Goal: Task Accomplishment & Management: Manage account settings

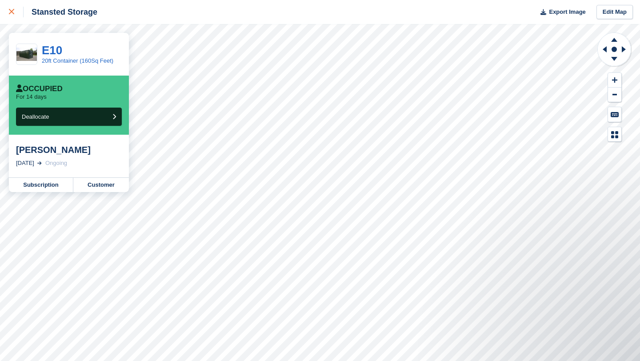
click at [11, 13] on icon at bounding box center [11, 11] width 5 height 5
click at [109, 182] on link "Customer" at bounding box center [101, 185] width 56 height 14
click at [14, 15] on div at bounding box center [16, 12] width 15 height 11
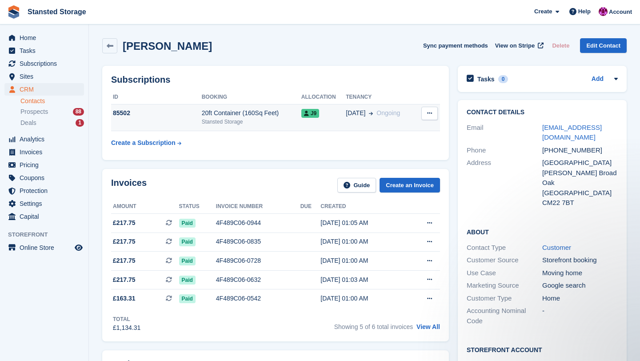
click at [349, 120] on td "19 May Ongoing" at bounding box center [381, 117] width 70 height 27
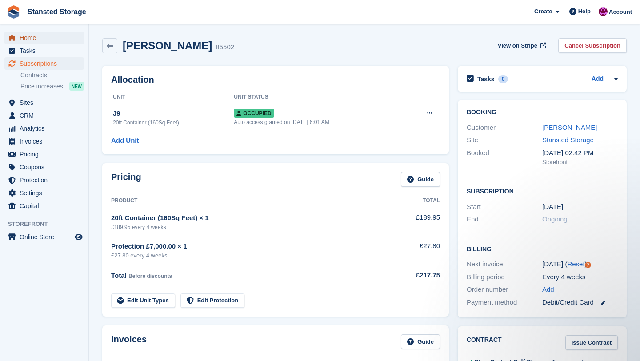
click at [35, 35] on span "Home" at bounding box center [46, 38] width 53 height 12
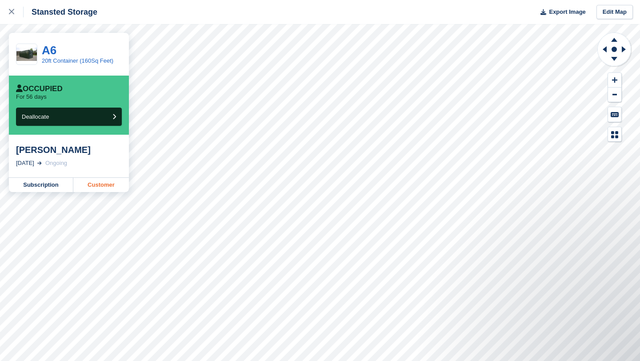
click at [107, 184] on link "Customer" at bounding box center [101, 185] width 56 height 14
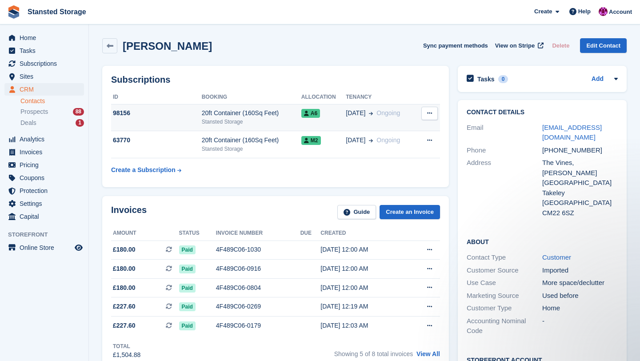
click at [272, 123] on div "Stansted Storage" at bounding box center [252, 122] width 100 height 8
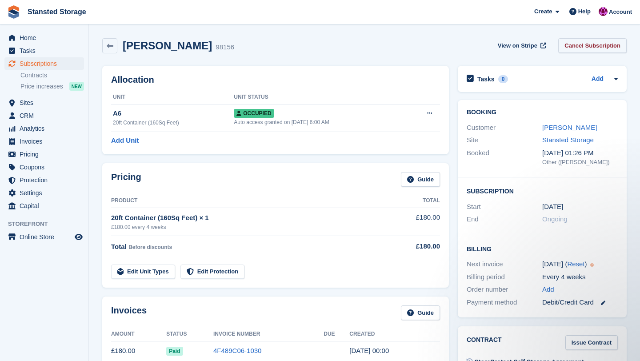
click at [569, 50] on link "Cancel Subscription" at bounding box center [592, 45] width 68 height 15
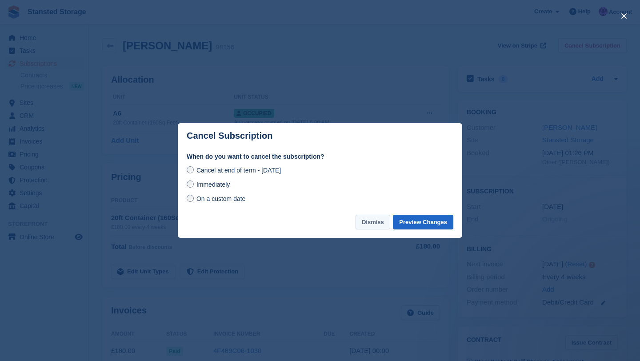
click at [364, 225] on button "Dismiss" at bounding box center [373, 222] width 35 height 15
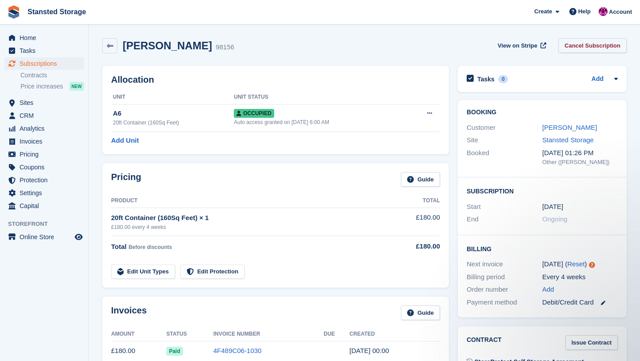
click at [580, 45] on link "Cancel Subscription" at bounding box center [592, 45] width 68 height 15
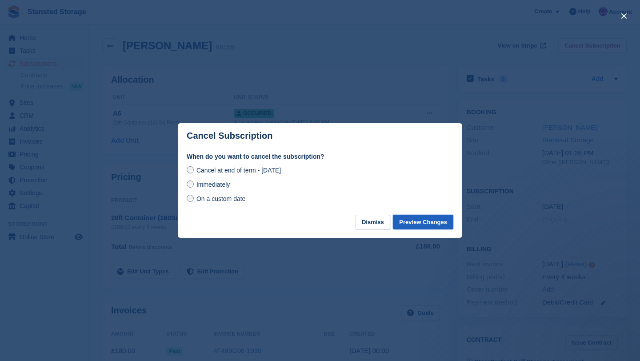
click at [413, 219] on button "Preview Changes" at bounding box center [423, 222] width 60 height 15
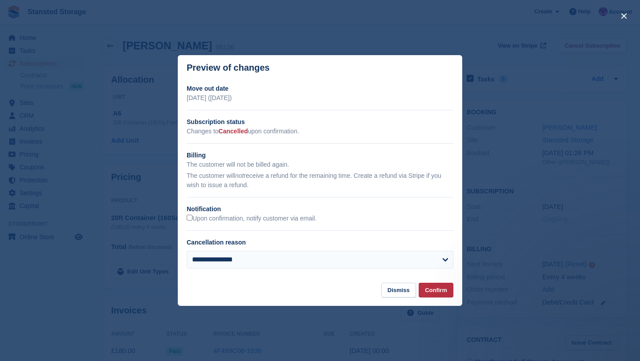
click at [429, 272] on div "**********" at bounding box center [320, 263] width 267 height 25
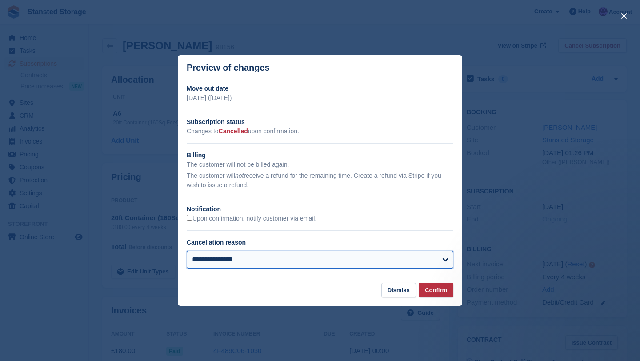
click at [429, 266] on select "**********" at bounding box center [320, 260] width 267 height 18
select select "**********"
click at [187, 251] on select "**********" at bounding box center [320, 260] width 267 height 18
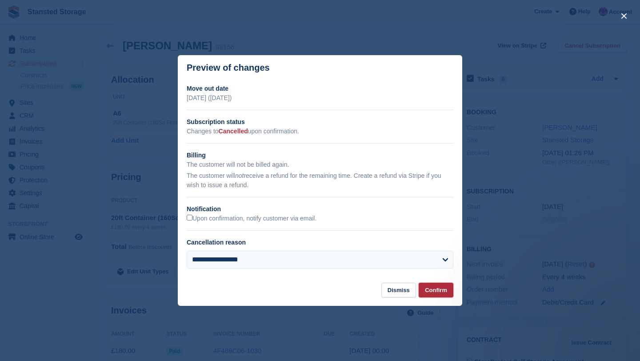
click at [429, 288] on button "Confirm" at bounding box center [436, 290] width 35 height 15
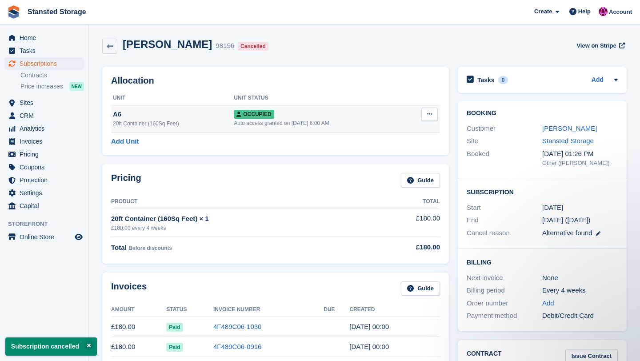
click at [434, 119] on button at bounding box center [429, 114] width 16 height 13
click at [392, 160] on p "Deallocate" at bounding box center [395, 162] width 77 height 12
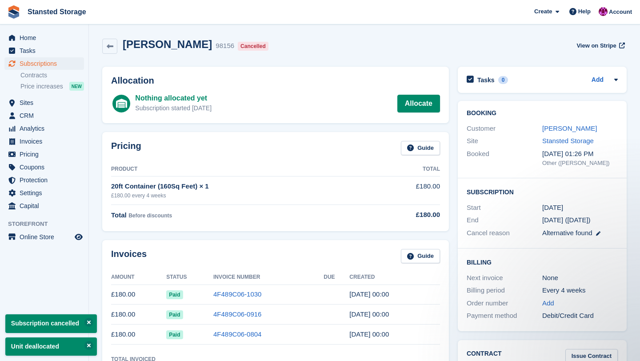
scroll to position [3, 0]
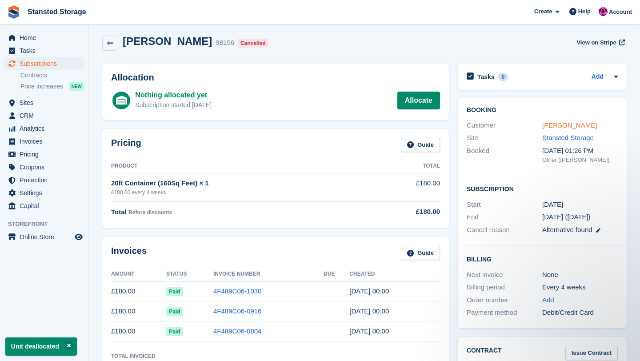
click at [553, 125] on link "[PERSON_NAME]" at bounding box center [569, 125] width 55 height 8
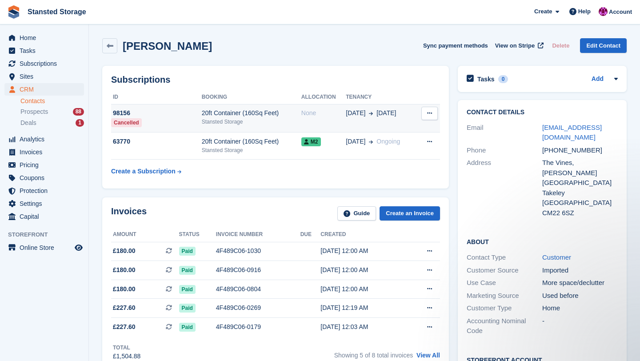
click at [280, 129] on td "20ft Container (160Sq Feet) Stansted Storage" at bounding box center [252, 118] width 100 height 28
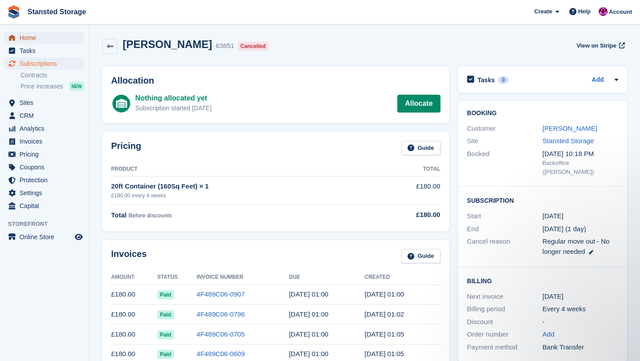
click at [34, 33] on span "Home" at bounding box center [46, 38] width 53 height 12
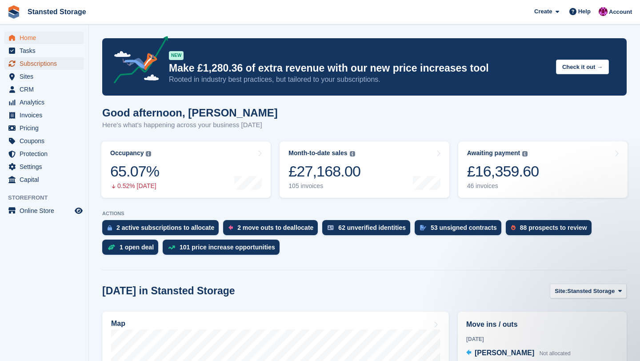
click at [57, 61] on span "Subscriptions" at bounding box center [46, 63] width 53 height 12
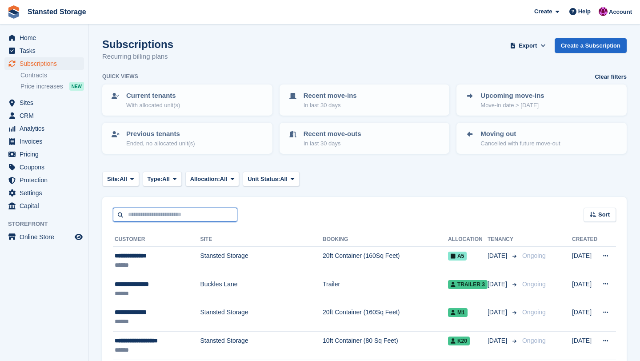
click at [169, 210] on input "text" at bounding box center [175, 215] width 124 height 15
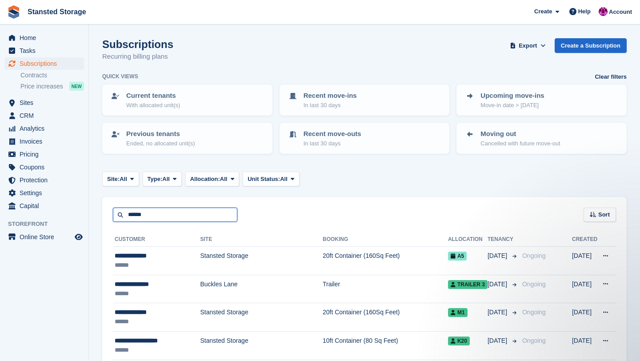
type input "******"
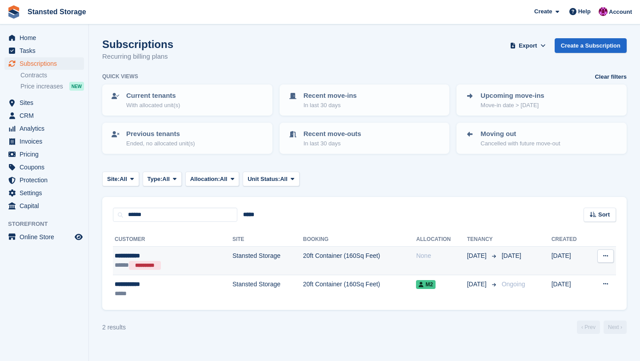
click at [232, 261] on td "Stansted Storage" at bounding box center [267, 261] width 71 height 28
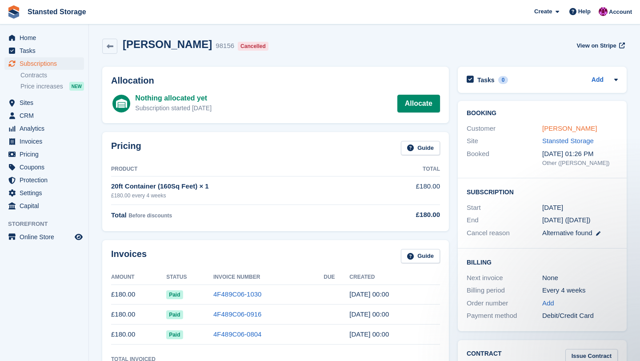
click at [547, 130] on link "[PERSON_NAME]" at bounding box center [569, 128] width 55 height 8
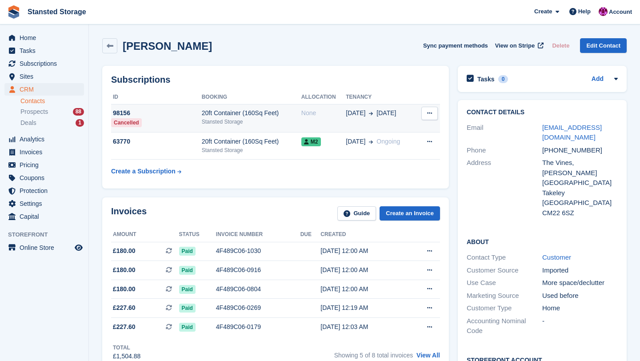
click at [268, 119] on div "Stansted Storage" at bounding box center [252, 122] width 100 height 8
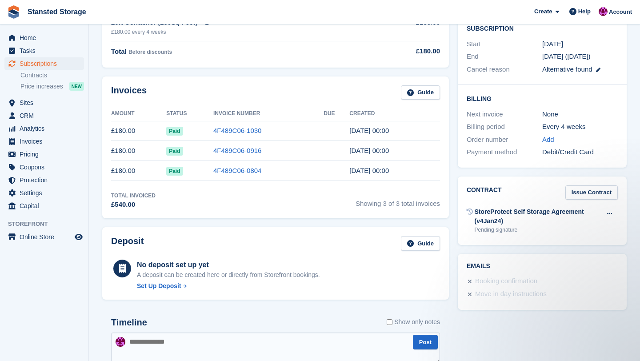
scroll to position [156, 0]
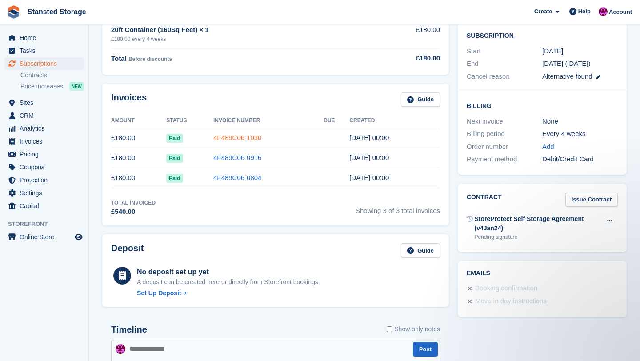
click at [252, 139] on link "4F489C06-1030" at bounding box center [237, 138] width 48 height 8
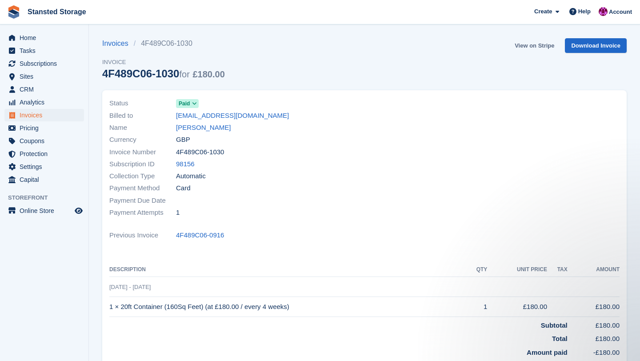
click at [540, 44] on link "View on Stripe" at bounding box center [534, 45] width 47 height 15
click at [201, 124] on link "[PERSON_NAME]" at bounding box center [203, 128] width 55 height 10
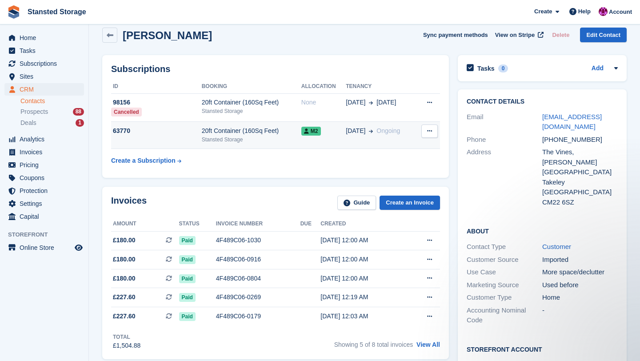
click at [288, 135] on div "20ft Container (160Sq Feet)" at bounding box center [252, 130] width 100 height 9
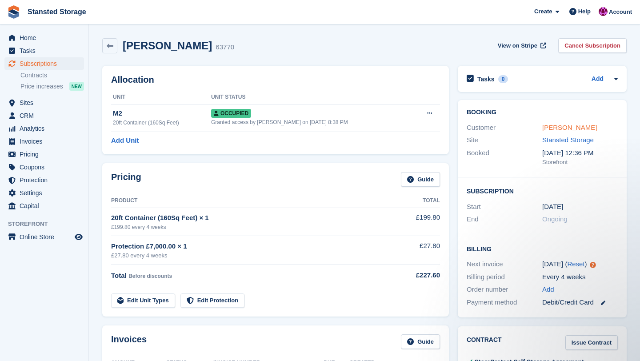
click at [558, 128] on link "[PERSON_NAME]" at bounding box center [569, 128] width 55 height 8
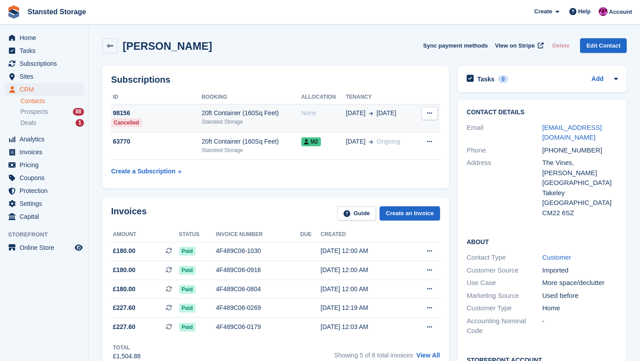
click at [262, 124] on div "Stansted Storage" at bounding box center [252, 122] width 100 height 8
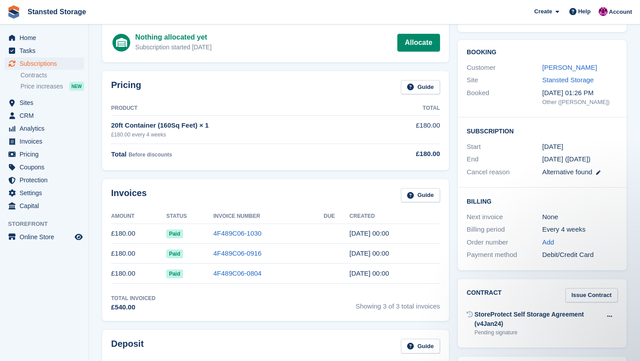
scroll to position [64, 0]
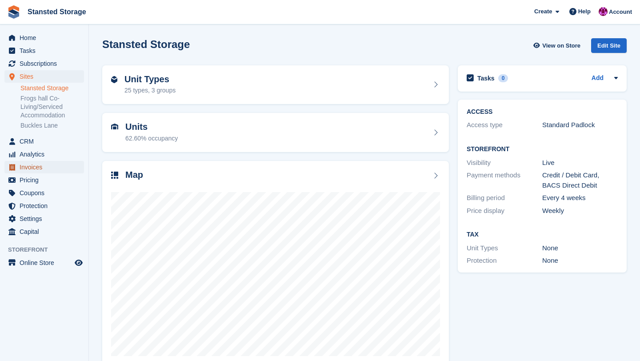
click at [33, 166] on span "Invoices" at bounding box center [46, 167] width 53 height 12
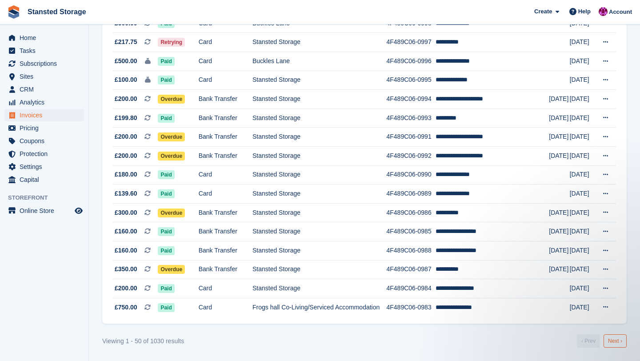
click at [613, 341] on link "Next ›" at bounding box center [615, 340] width 23 height 13
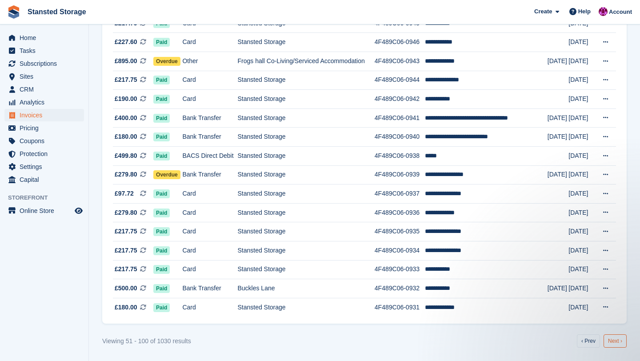
click at [610, 340] on link "Next ›" at bounding box center [615, 340] width 23 height 13
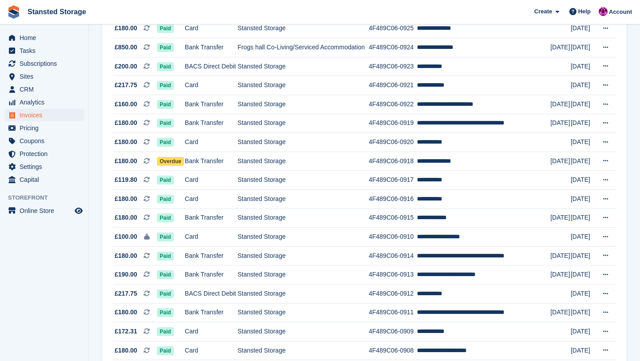
scroll to position [224, 0]
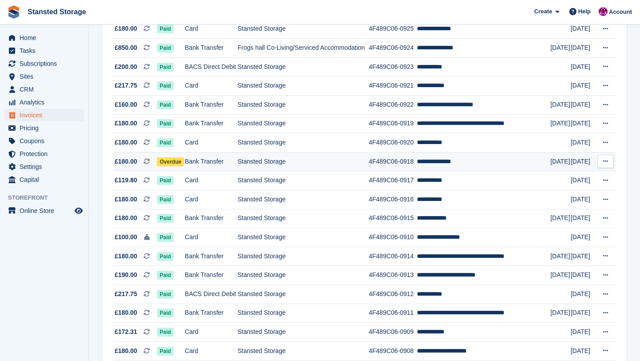
click at [439, 164] on td "**********" at bounding box center [483, 161] width 133 height 19
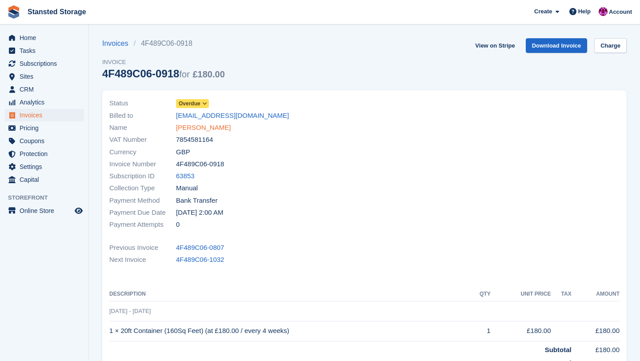
click at [216, 130] on link "[PERSON_NAME]" at bounding box center [203, 128] width 55 height 10
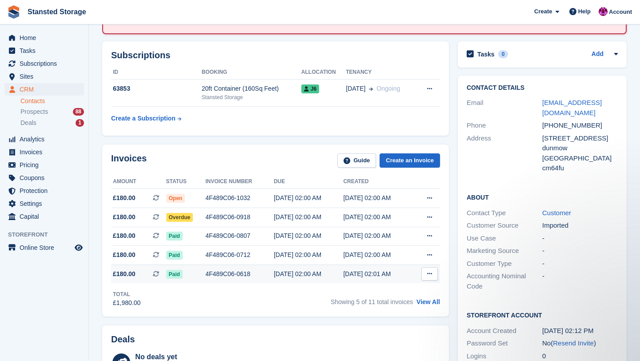
scroll to position [102, 0]
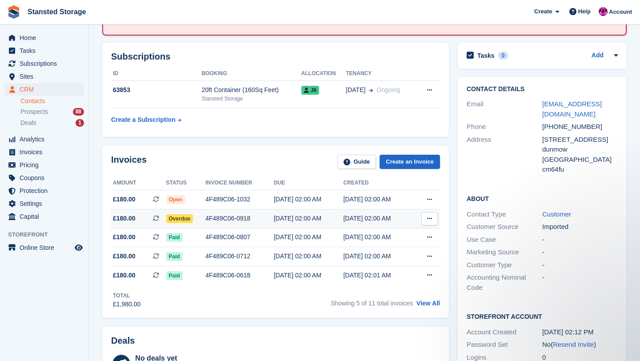
click at [280, 216] on div "31 Aug, 02:00 AM" at bounding box center [308, 218] width 69 height 9
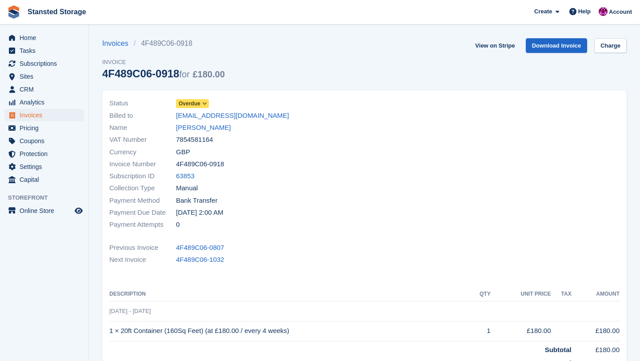
click at [207, 106] on icon at bounding box center [204, 103] width 5 height 5
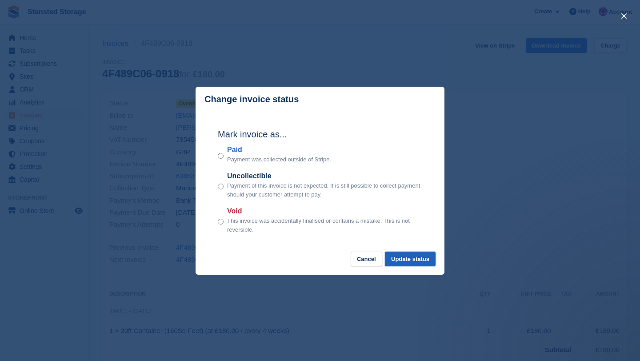
click at [425, 264] on button "Update status" at bounding box center [410, 259] width 51 height 15
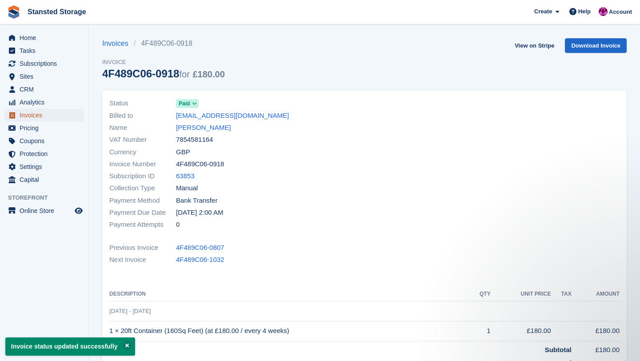
click at [54, 119] on span "Invoices" at bounding box center [46, 115] width 53 height 12
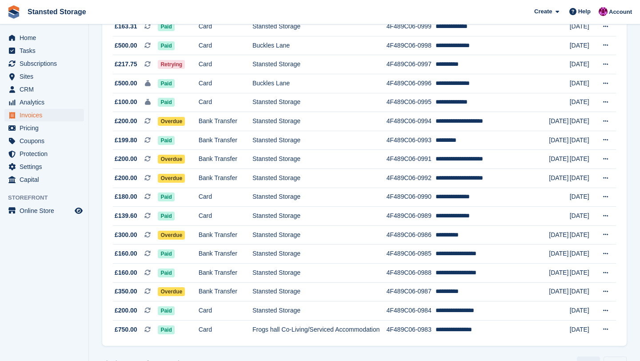
scroll to position [779, 0]
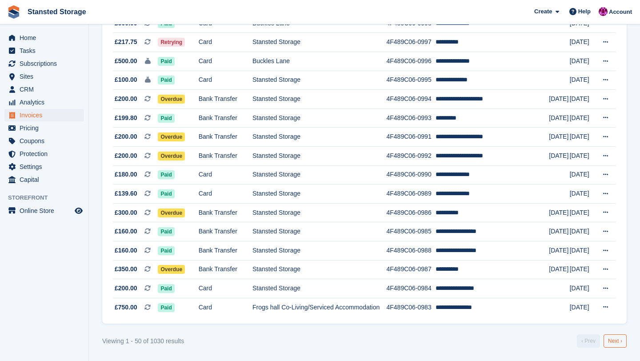
click at [610, 342] on link "Next ›" at bounding box center [615, 340] width 23 height 13
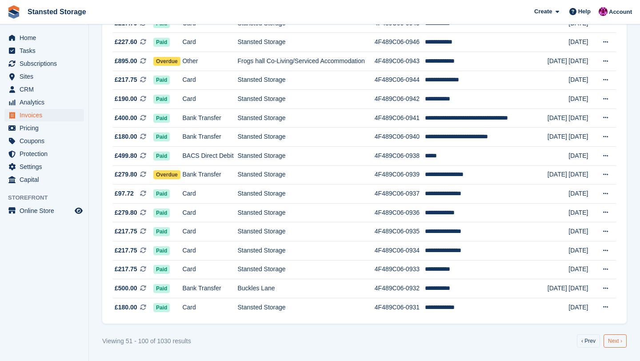
click at [614, 343] on link "Next ›" at bounding box center [615, 340] width 23 height 13
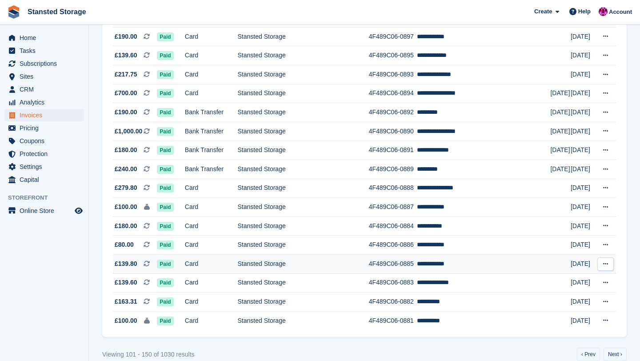
scroll to position [779, 0]
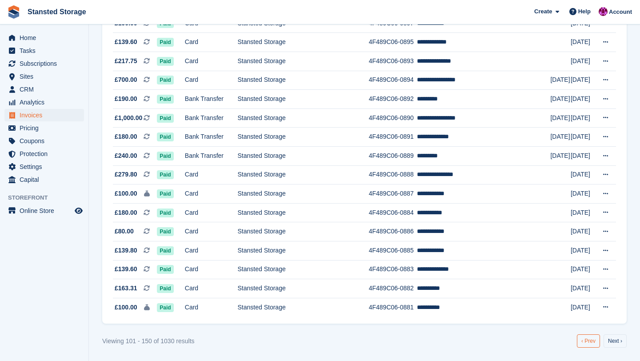
click at [589, 342] on link "‹ Prev" at bounding box center [588, 340] width 23 height 13
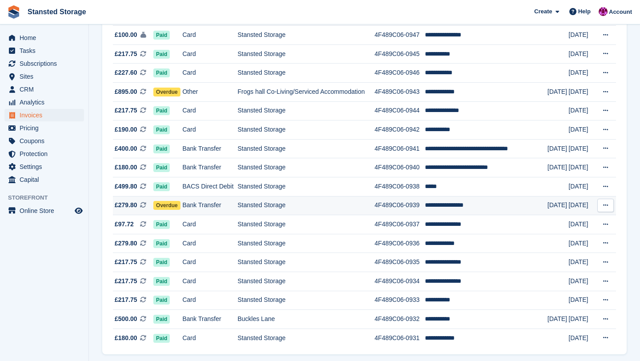
scroll to position [749, 0]
click at [509, 204] on td "**********" at bounding box center [486, 205] width 123 height 19
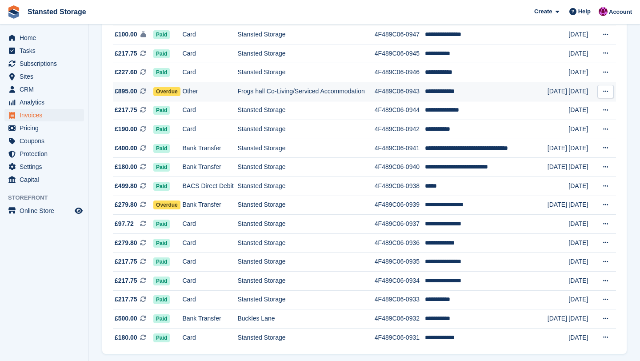
click at [298, 94] on td "Frogs hall Co-Living/Serviced Accommodation" at bounding box center [305, 91] width 137 height 19
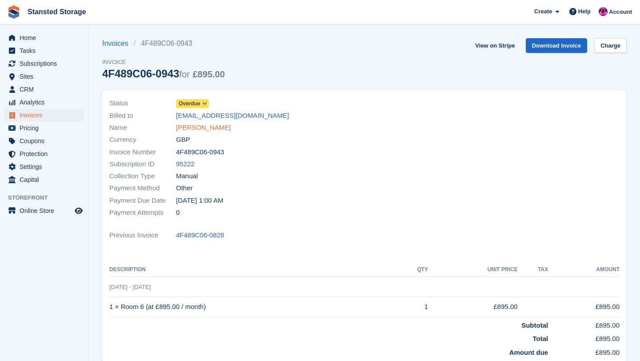
click at [214, 130] on link "[PERSON_NAME]" at bounding box center [203, 128] width 55 height 10
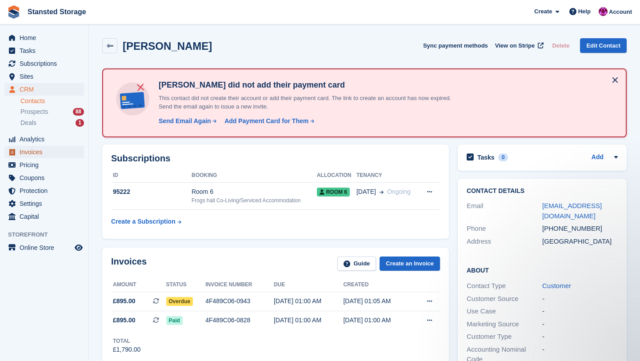
click at [55, 153] on span "Invoices" at bounding box center [46, 152] width 53 height 12
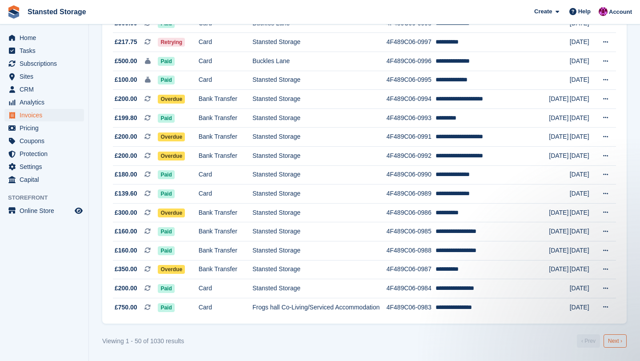
click at [611, 336] on link "Next ›" at bounding box center [615, 340] width 23 height 13
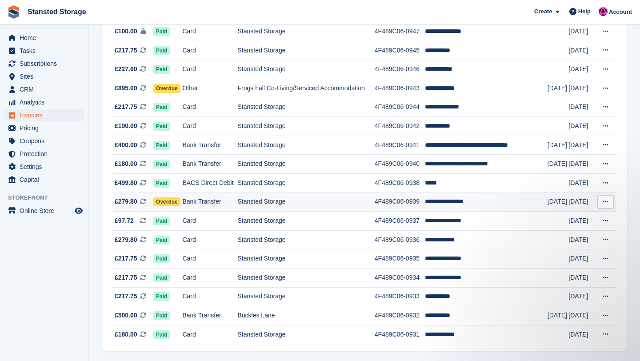
click at [442, 205] on td "**********" at bounding box center [486, 201] width 123 height 19
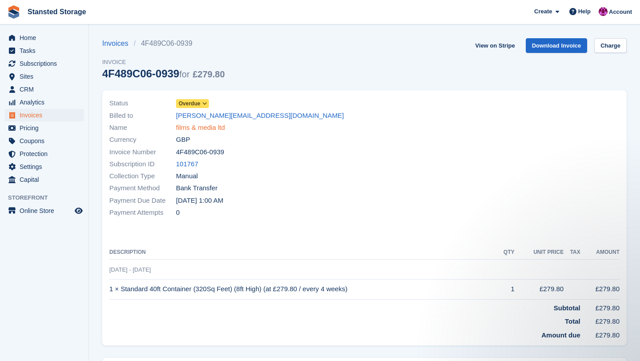
click at [203, 127] on link "films & media ltd" at bounding box center [200, 128] width 49 height 10
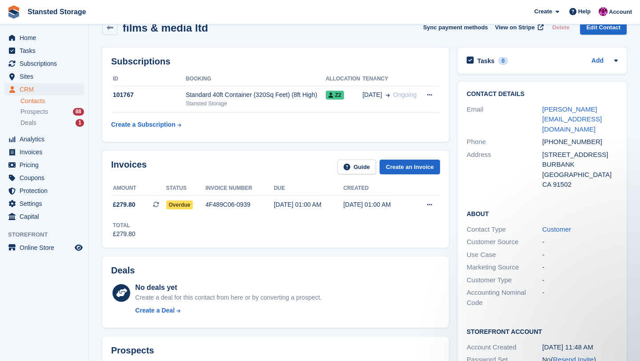
scroll to position [9, 0]
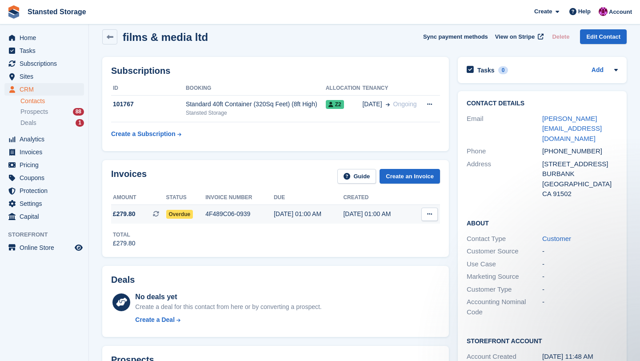
click at [222, 212] on div "4F489C06-0939" at bounding box center [239, 213] width 68 height 9
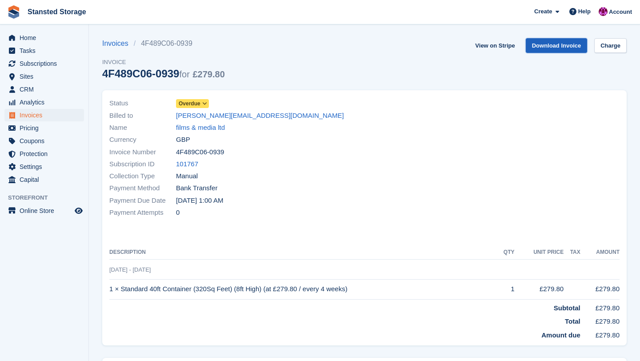
click at [561, 45] on link "Download Invoice" at bounding box center [557, 45] width 62 height 15
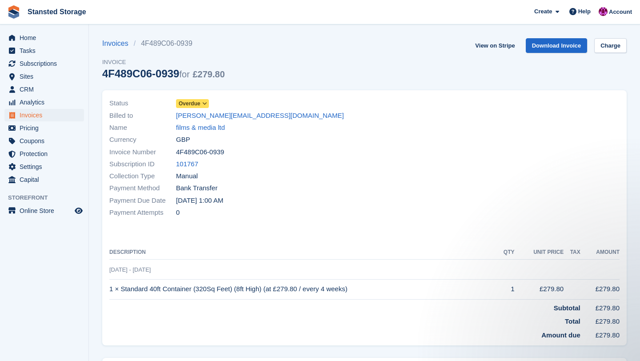
drag, startPoint x: 172, startPoint y: 116, endPoint x: 250, endPoint y: 117, distance: 77.8
click at [250, 117] on div "Billed to [PERSON_NAME][EMAIL_ADDRESS][DOMAIN_NAME]" at bounding box center [234, 115] width 250 height 12
copy div "[PERSON_NAME][EMAIL_ADDRESS][DOMAIN_NAME]"
click at [197, 126] on link "films & media ltd" at bounding box center [200, 128] width 49 height 10
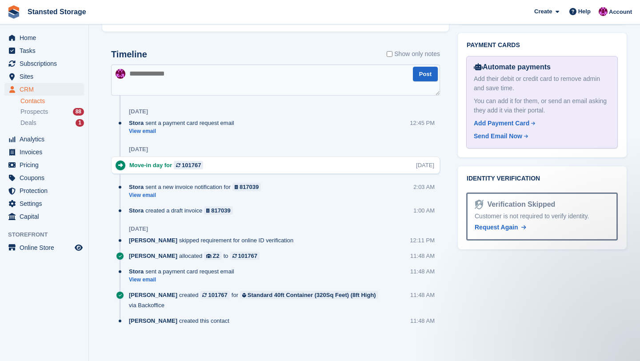
scroll to position [397, 0]
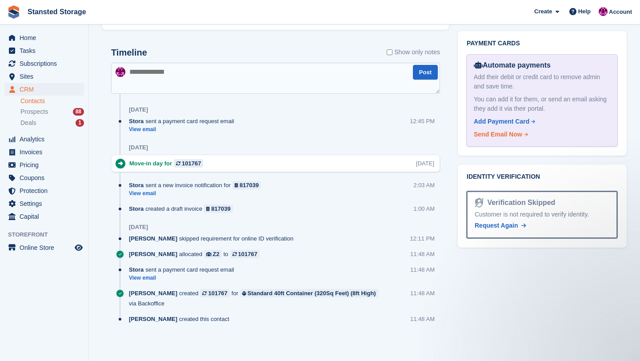
click at [513, 130] on div "Send Email Now" at bounding box center [498, 134] width 48 height 9
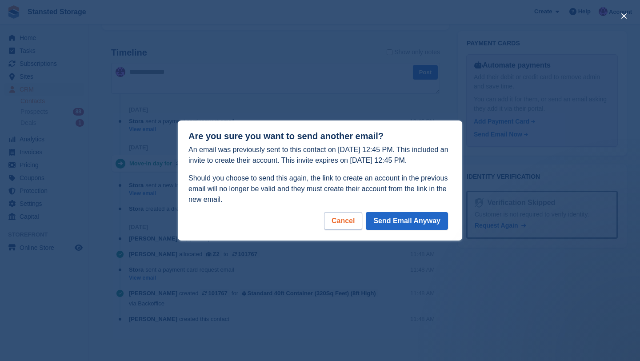
click at [347, 221] on div "Cancel" at bounding box center [343, 221] width 38 height 18
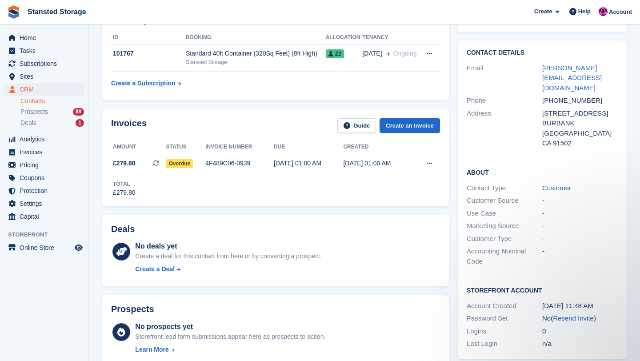
scroll to position [0, 0]
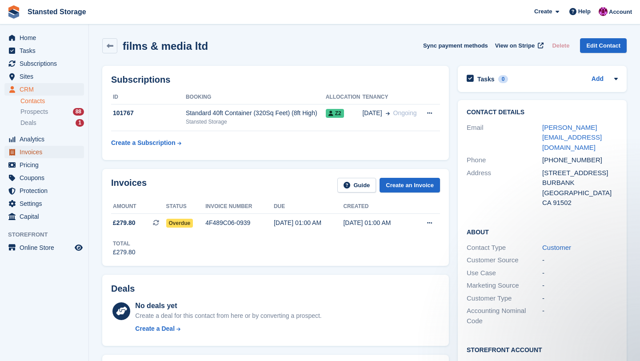
click at [52, 150] on span "Invoices" at bounding box center [46, 152] width 53 height 12
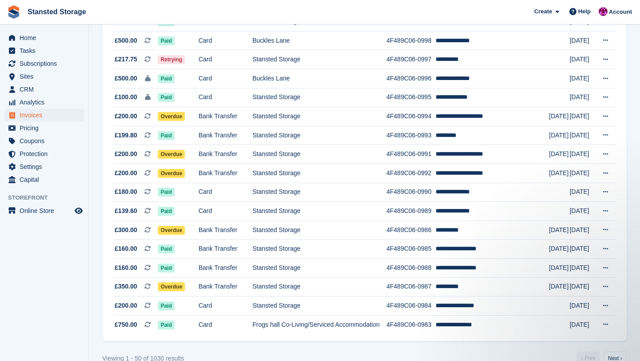
scroll to position [779, 0]
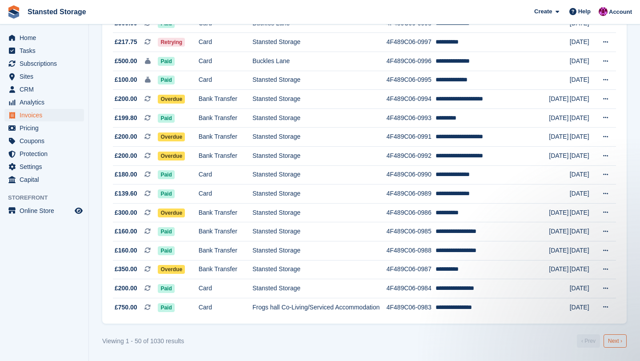
click at [606, 345] on link "Next ›" at bounding box center [615, 340] width 23 height 13
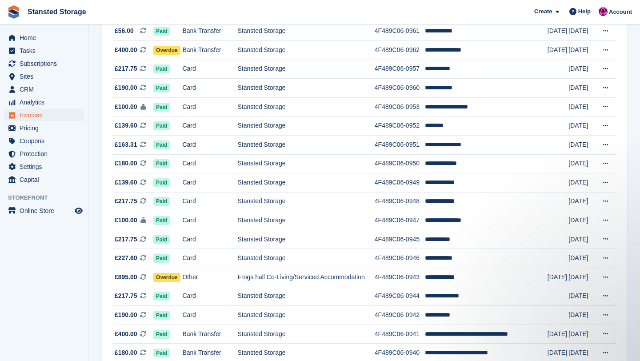
scroll to position [779, 0]
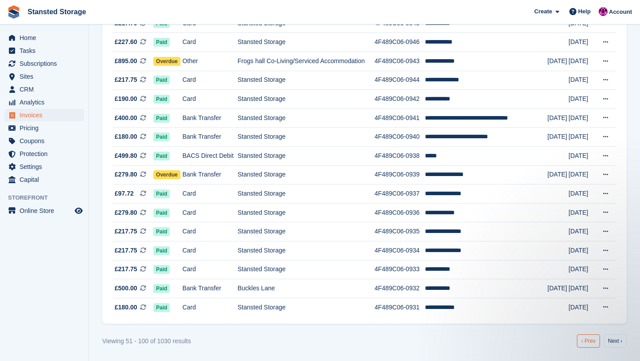
click at [586, 341] on link "‹ Prev" at bounding box center [588, 340] width 23 height 13
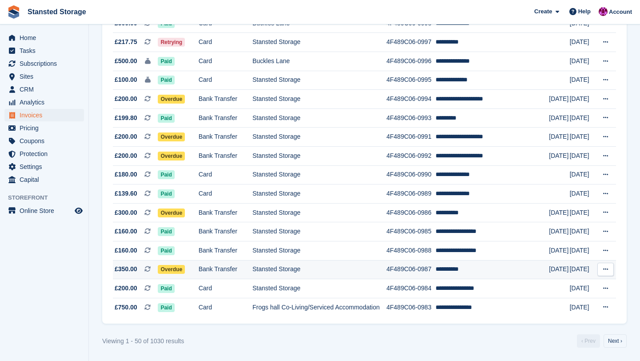
click at [462, 269] on td "**********" at bounding box center [492, 269] width 113 height 19
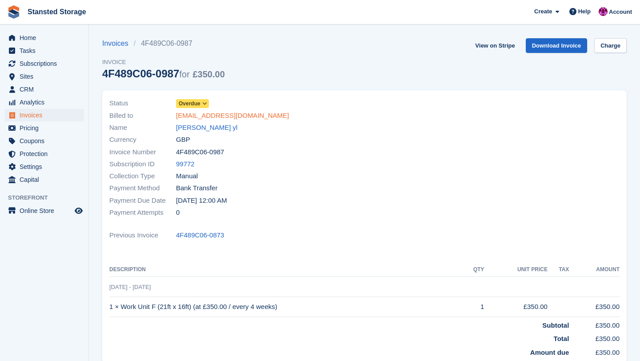
click at [206, 118] on link "[EMAIL_ADDRESS][DOMAIN_NAME]" at bounding box center [232, 116] width 113 height 10
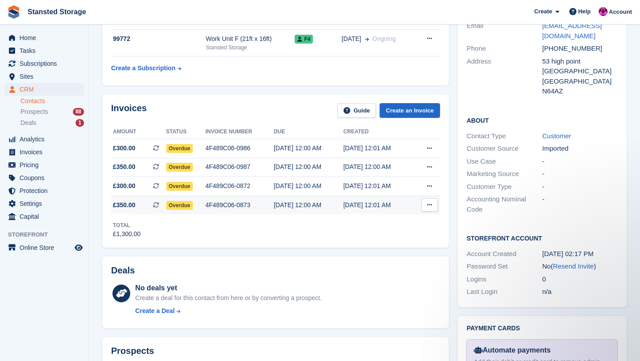
click at [330, 209] on div "22 Aug, 12:00 AM" at bounding box center [308, 204] width 69 height 9
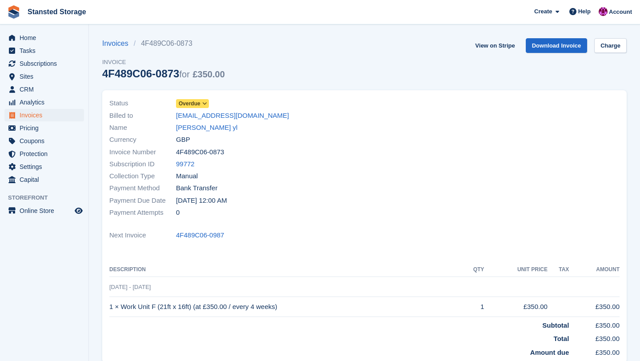
click at [205, 105] on icon at bounding box center [204, 103] width 5 height 5
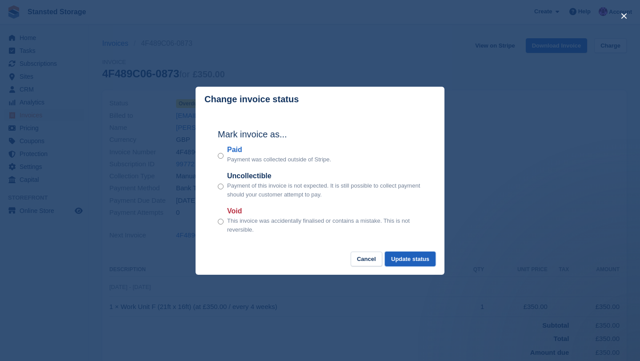
click at [397, 264] on button "Update status" at bounding box center [410, 259] width 51 height 15
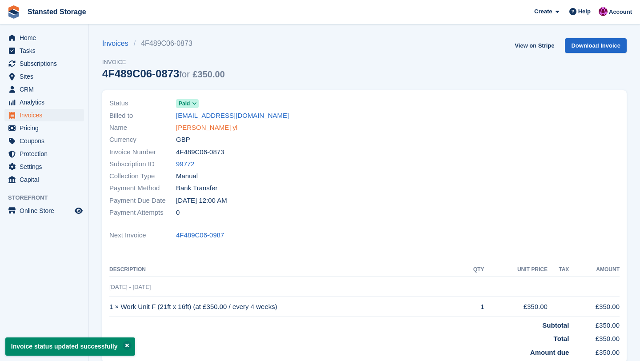
click at [194, 128] on link "[PERSON_NAME] yl" at bounding box center [206, 128] width 61 height 10
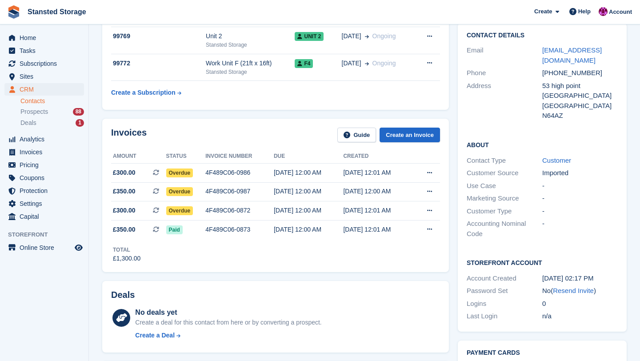
scroll to position [208, 0]
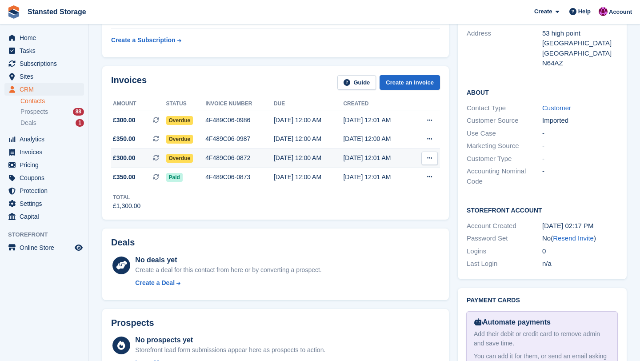
click at [382, 163] on td "[DATE] 12:01 AM" at bounding box center [377, 158] width 69 height 19
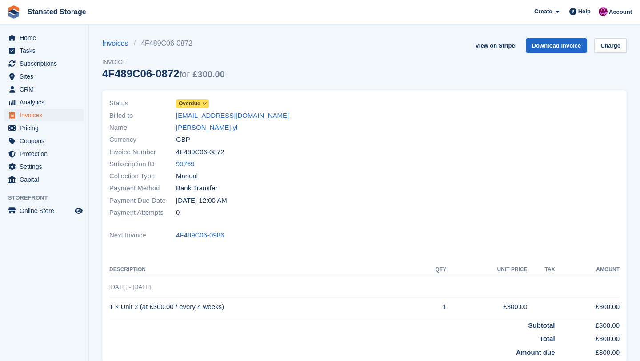
click at [205, 106] on icon at bounding box center [204, 103] width 5 height 5
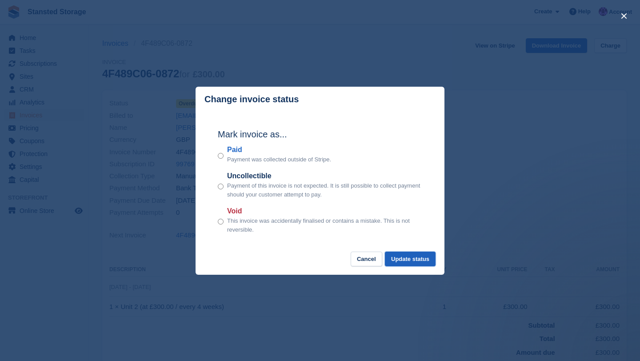
click at [409, 262] on button "Update status" at bounding box center [410, 259] width 51 height 15
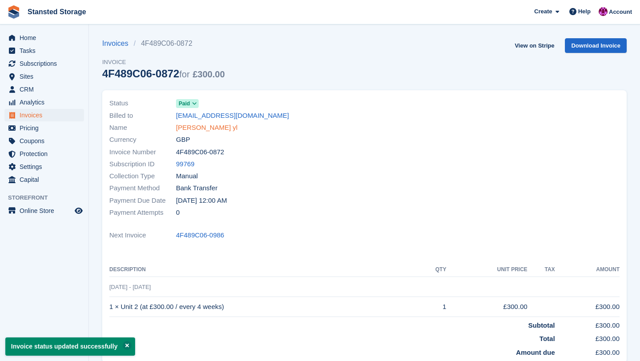
click at [200, 126] on link "[PERSON_NAME] yl" at bounding box center [206, 128] width 61 height 10
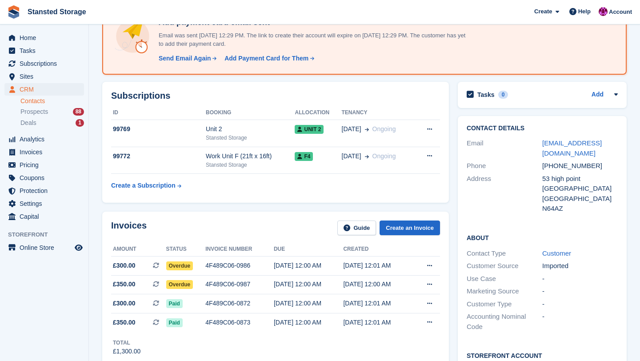
scroll to position [102, 0]
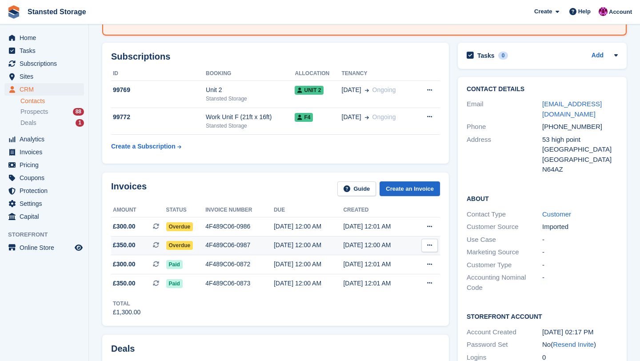
click at [238, 248] on div "4F489C06-0987" at bounding box center [239, 244] width 68 height 9
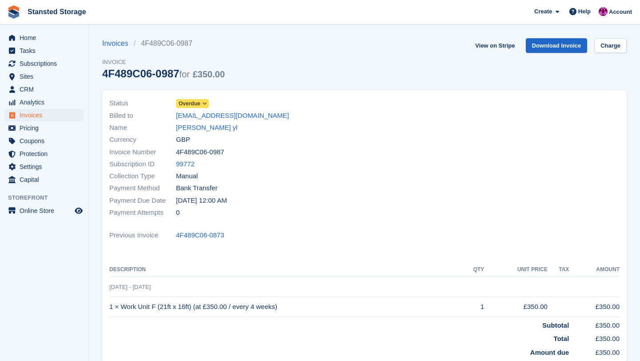
click at [205, 105] on icon at bounding box center [204, 103] width 5 height 5
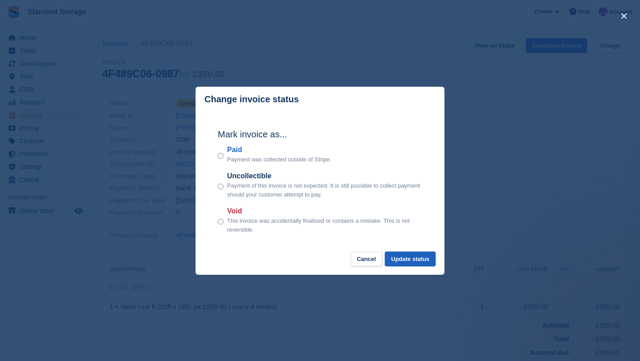
click at [397, 255] on button "Update status" at bounding box center [410, 259] width 51 height 15
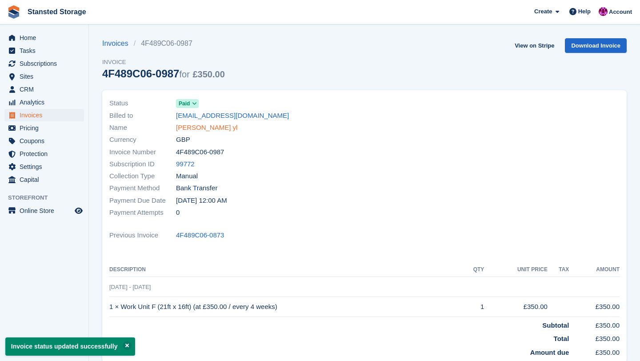
click at [198, 129] on link "[PERSON_NAME] yl" at bounding box center [206, 128] width 61 height 10
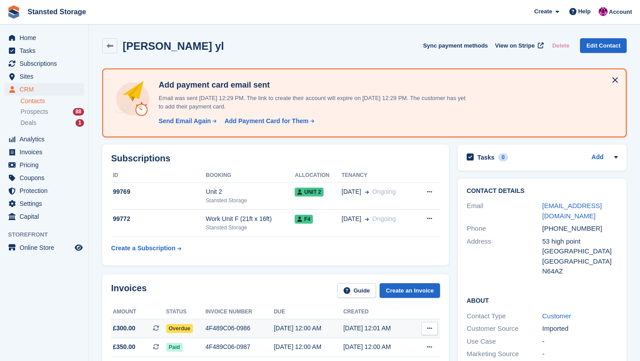
click at [193, 327] on span "Overdue" at bounding box center [179, 328] width 27 height 9
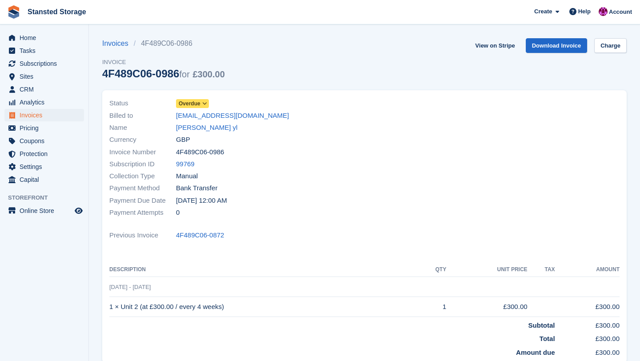
click at [205, 107] on span at bounding box center [204, 103] width 7 height 7
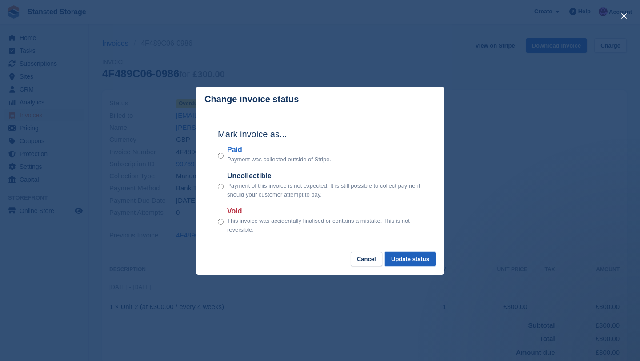
click at [397, 260] on button "Update status" at bounding box center [410, 259] width 51 height 15
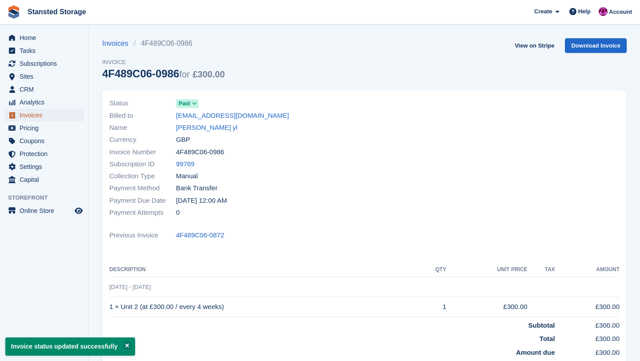
click at [73, 114] on link "Invoices" at bounding box center [44, 115] width 80 height 12
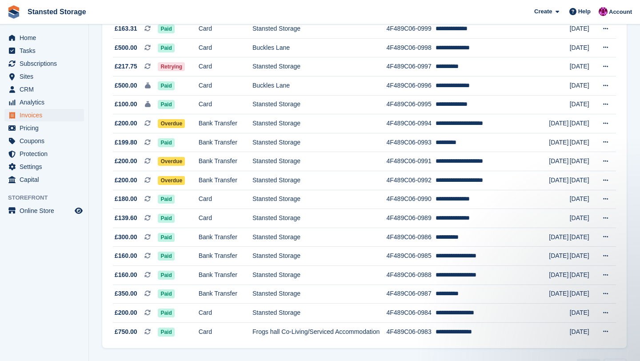
scroll to position [752, 0]
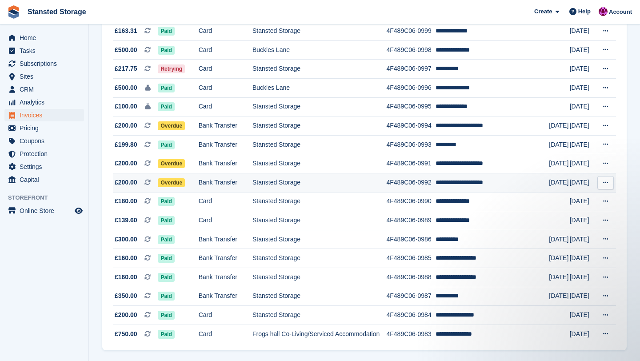
click at [301, 182] on td "Stansted Storage" at bounding box center [319, 182] width 134 height 19
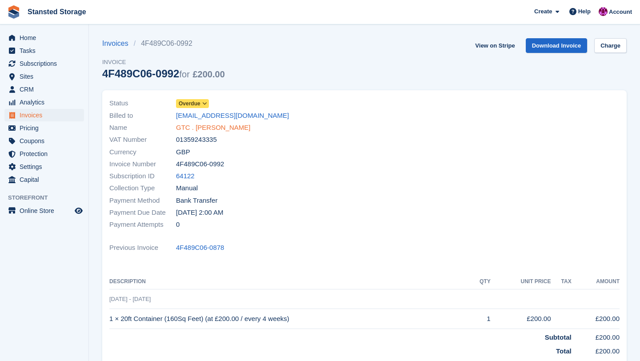
click at [230, 130] on link "GTC . [PERSON_NAME]" at bounding box center [213, 128] width 75 height 10
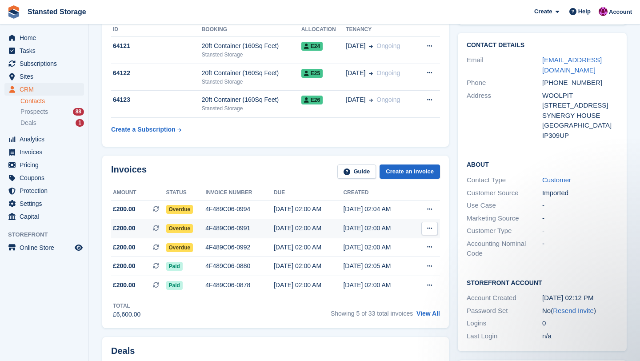
scroll to position [145, 0]
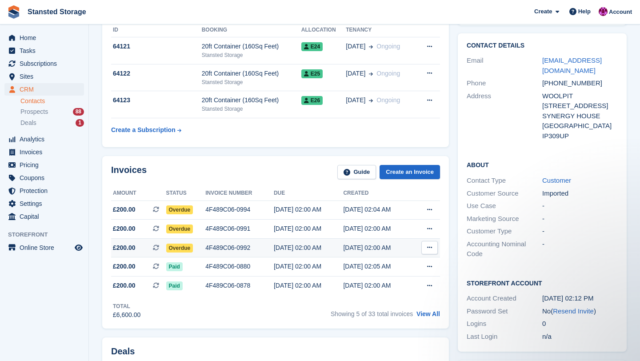
click at [252, 247] on div "4F489C06-0992" at bounding box center [239, 247] width 68 height 9
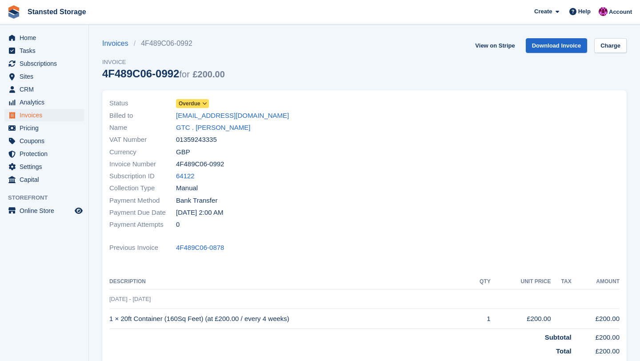
click at [206, 102] on icon at bounding box center [204, 103] width 5 height 5
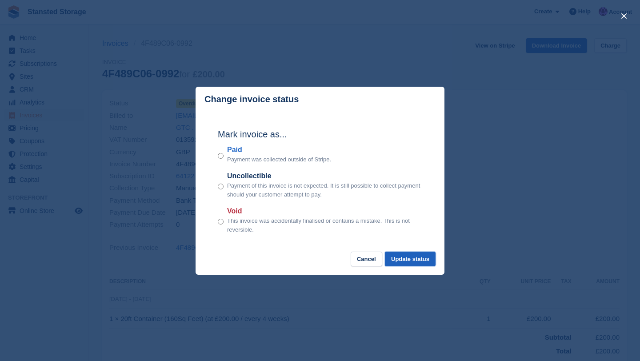
click at [416, 259] on button "Update status" at bounding box center [410, 259] width 51 height 15
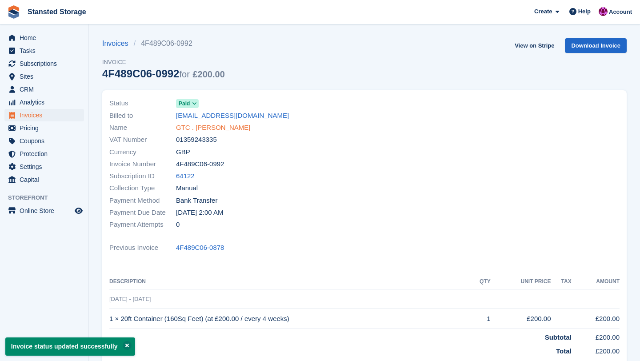
click at [243, 125] on link "GTC . [PERSON_NAME]" at bounding box center [213, 128] width 75 height 10
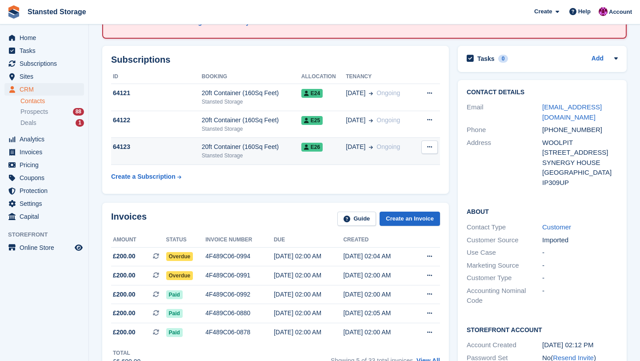
scroll to position [111, 0]
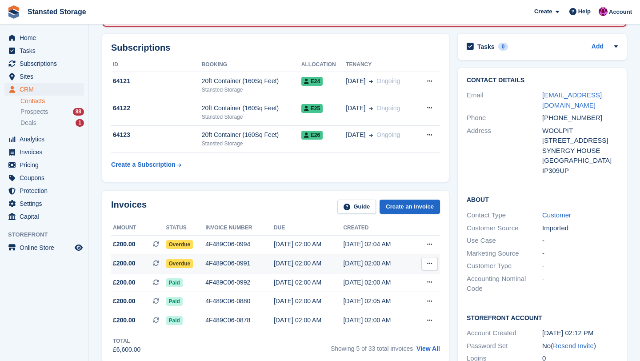
click at [248, 260] on div "4F489C06-0991" at bounding box center [239, 263] width 68 height 9
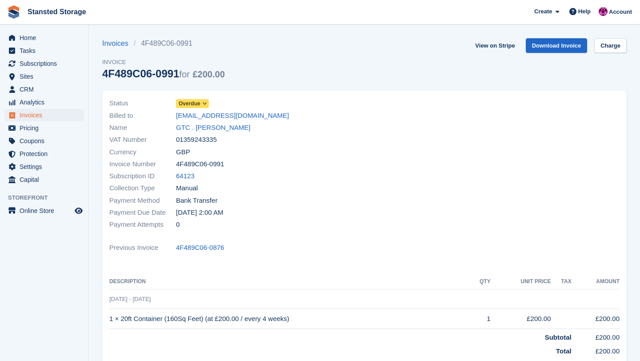
click at [207, 106] on icon at bounding box center [204, 103] width 5 height 5
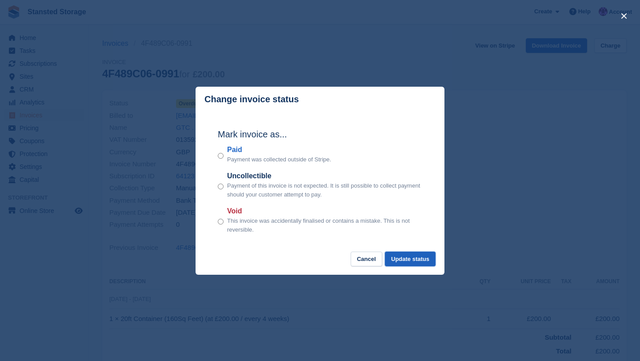
click at [397, 254] on button "Update status" at bounding box center [410, 259] width 51 height 15
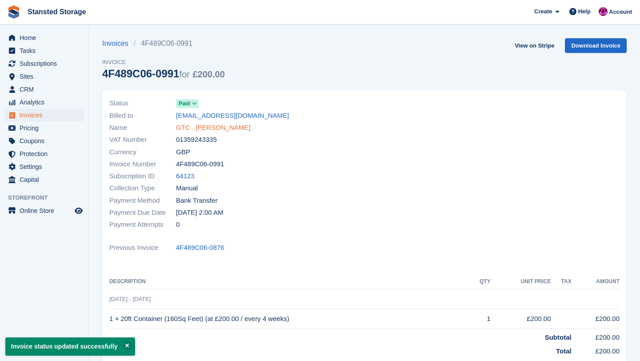
click at [220, 125] on link "GTC . [PERSON_NAME]" at bounding box center [213, 128] width 75 height 10
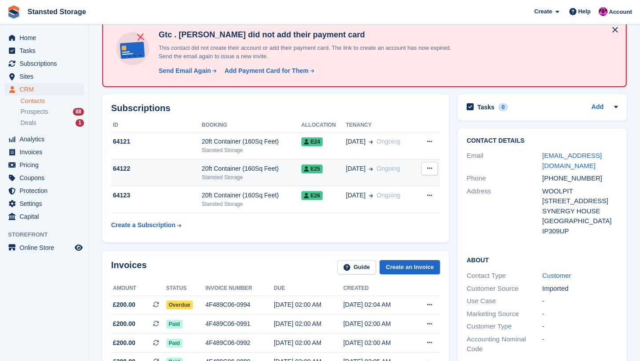
scroll to position [65, 0]
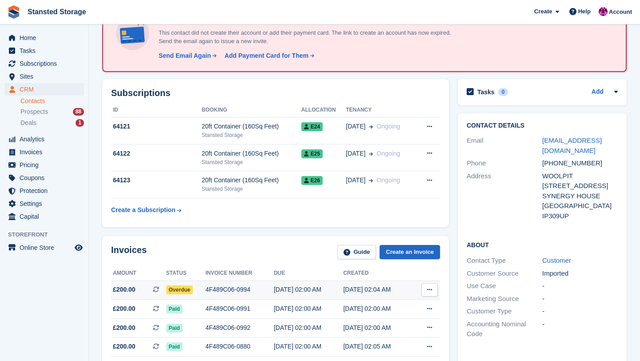
click at [217, 292] on div "4F489C06-0994" at bounding box center [239, 289] width 68 height 9
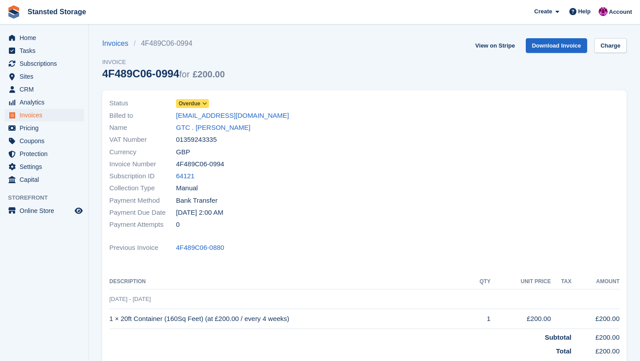
click at [205, 106] on icon at bounding box center [204, 103] width 5 height 5
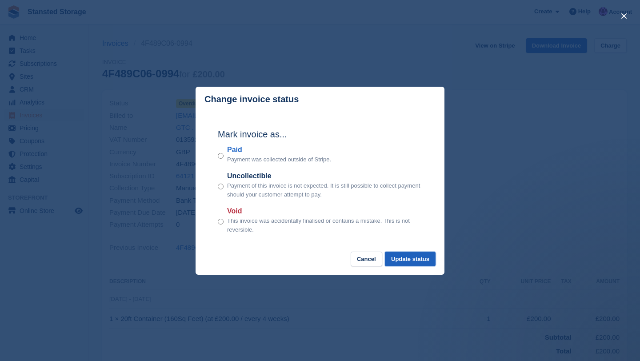
click at [401, 256] on button "Update status" at bounding box center [410, 259] width 51 height 15
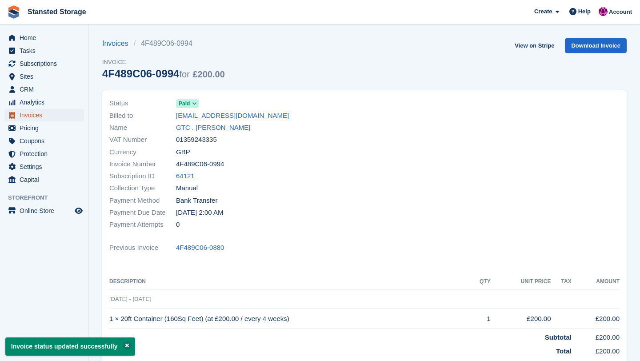
click at [71, 114] on span "Invoices" at bounding box center [46, 115] width 53 height 12
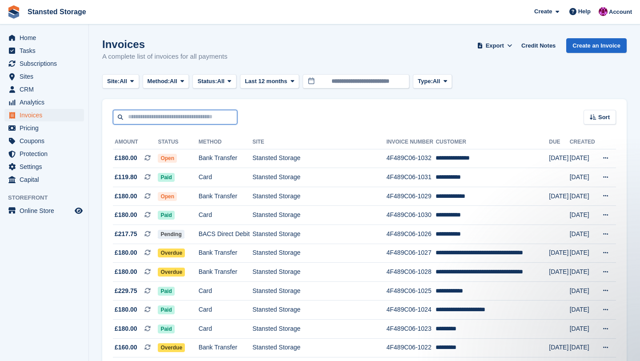
click at [176, 116] on input "text" at bounding box center [175, 117] width 124 height 15
type input "*********"
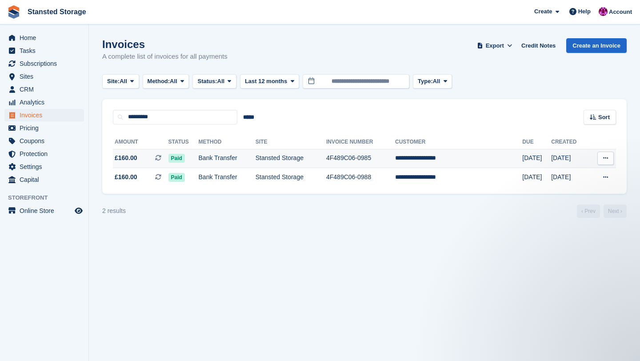
click at [222, 161] on td "Bank Transfer" at bounding box center [227, 158] width 57 height 19
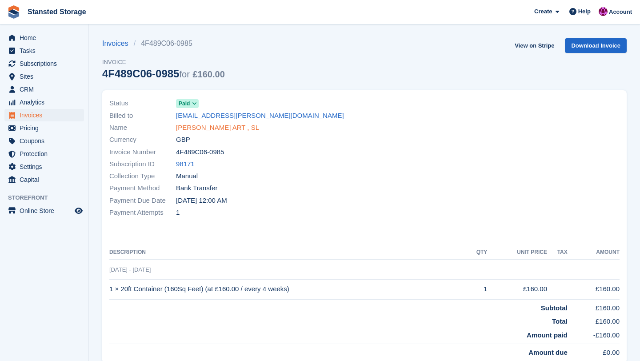
click at [212, 127] on link "Tom Price ART , SL" at bounding box center [217, 128] width 83 height 10
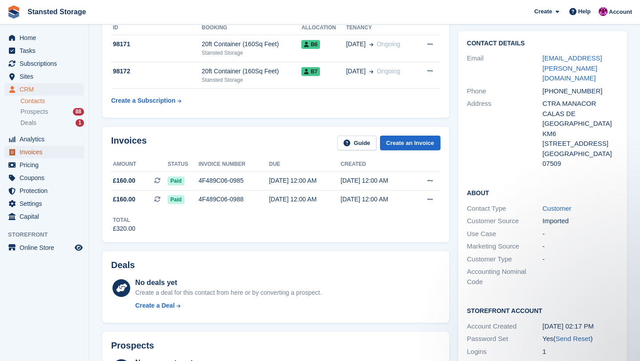
click at [46, 149] on span "Invoices" at bounding box center [46, 152] width 53 height 12
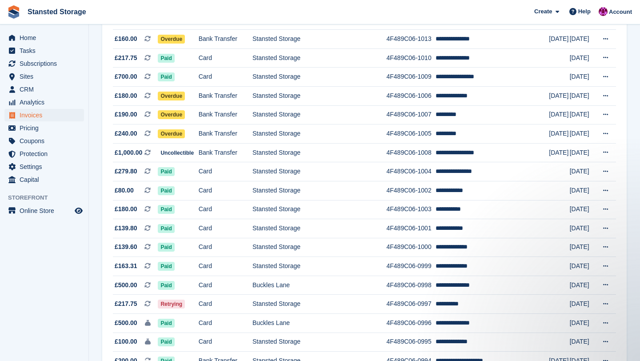
scroll to position [515, 0]
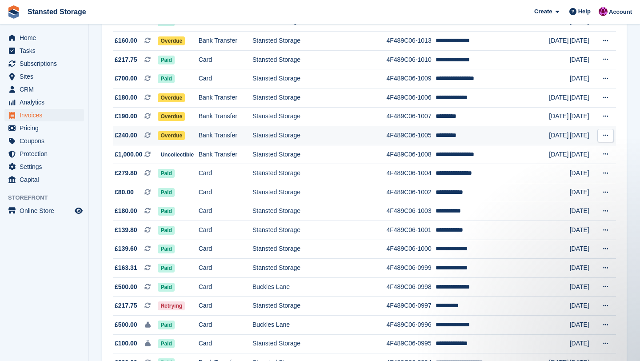
click at [302, 133] on td "Stansted Storage" at bounding box center [319, 135] width 134 height 19
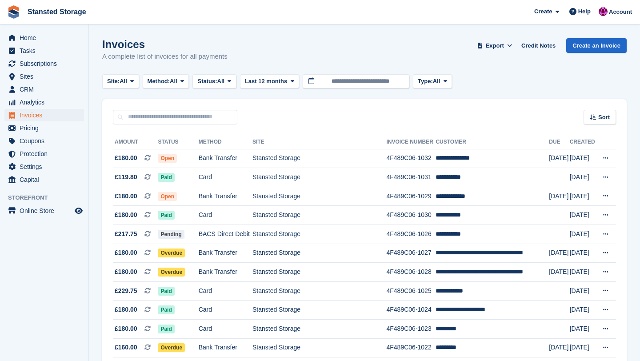
scroll to position [514, 0]
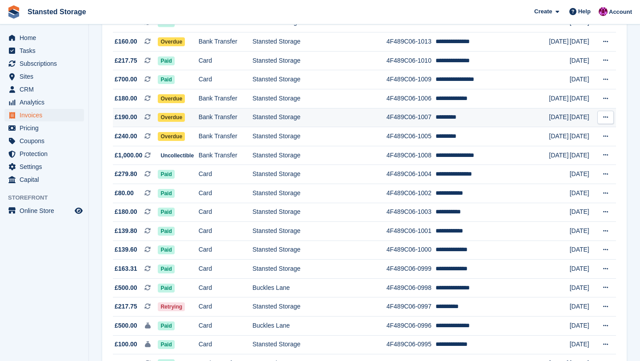
click at [223, 121] on td "Bank Transfer" at bounding box center [226, 117] width 54 height 19
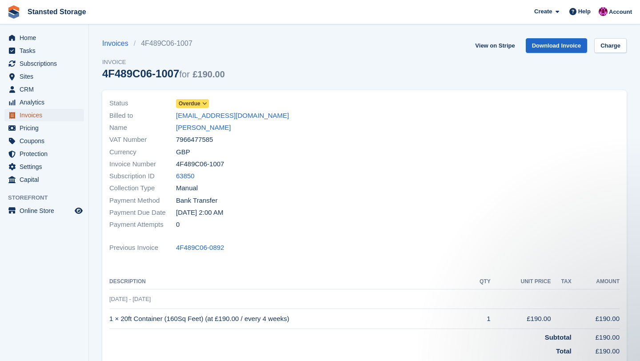
click at [50, 116] on span "Invoices" at bounding box center [46, 115] width 53 height 12
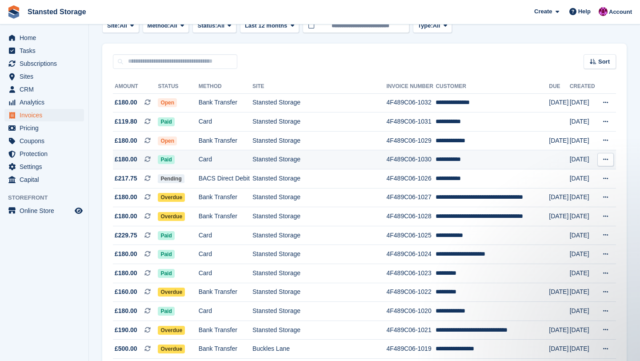
scroll to position [61, 0]
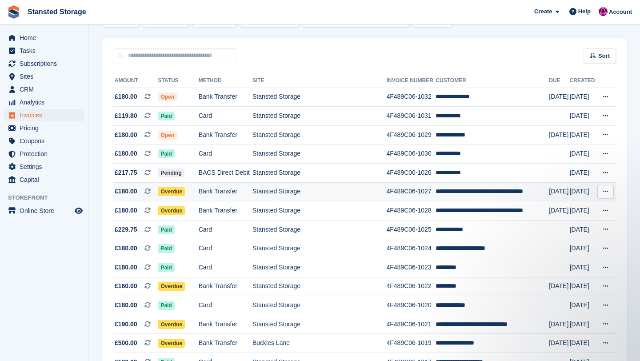
click at [343, 195] on td "Stansted Storage" at bounding box center [319, 191] width 134 height 19
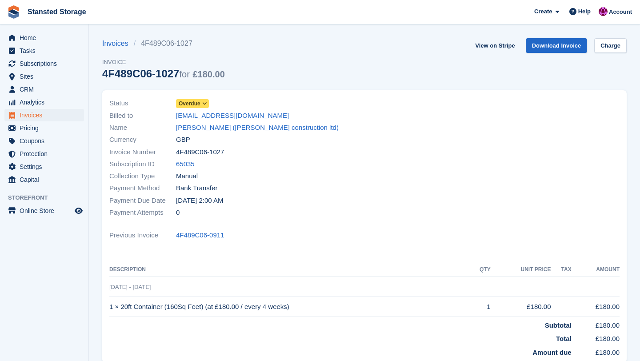
click at [205, 106] on icon at bounding box center [204, 103] width 5 height 5
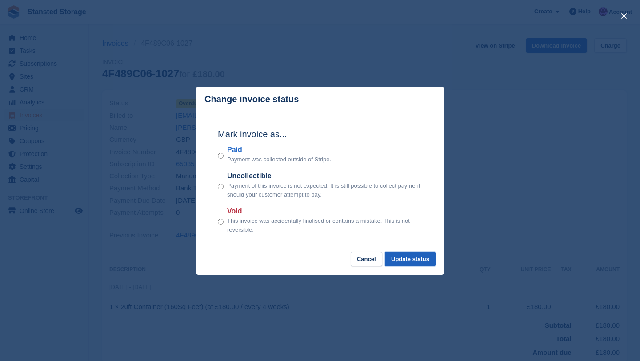
click at [393, 262] on button "Update status" at bounding box center [410, 259] width 51 height 15
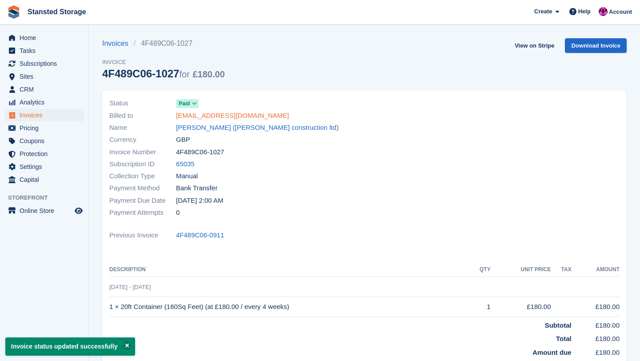
click at [237, 117] on link "[EMAIL_ADDRESS][DOMAIN_NAME]" at bounding box center [232, 116] width 113 height 10
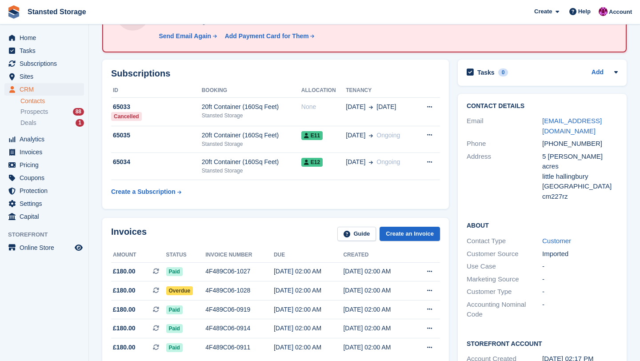
scroll to position [118, 0]
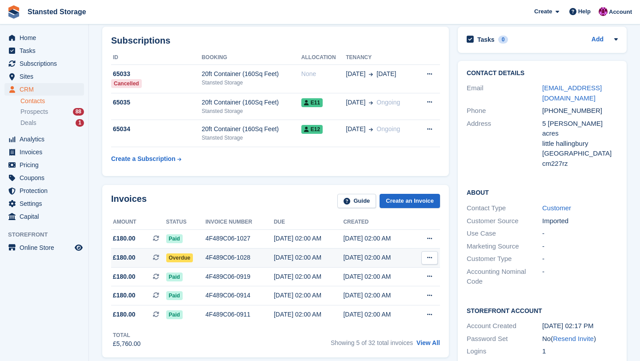
click at [237, 259] on div "4F489C06-1028" at bounding box center [239, 257] width 68 height 9
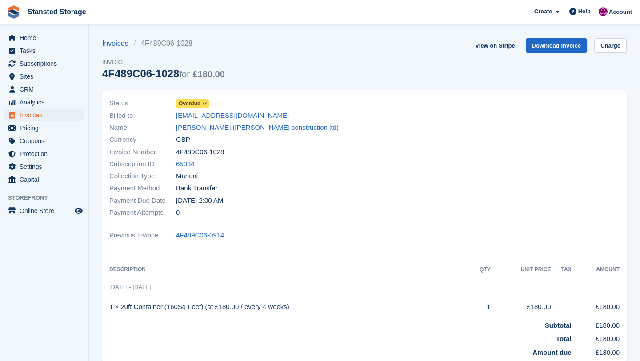
click at [207, 103] on icon at bounding box center [204, 103] width 5 height 5
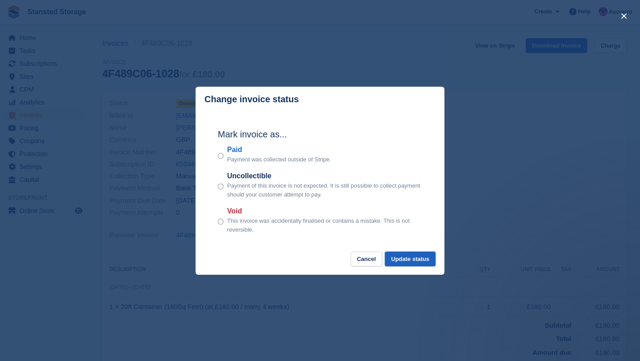
click at [394, 257] on button "Update status" at bounding box center [410, 259] width 51 height 15
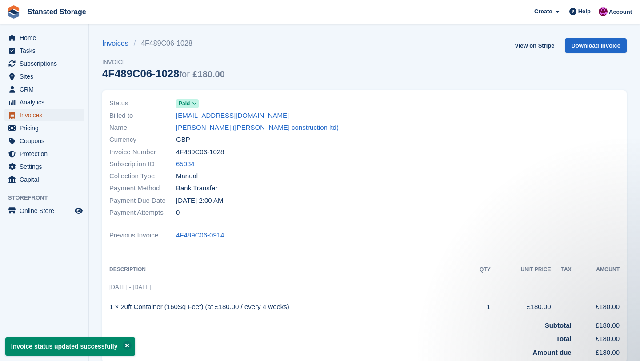
click at [48, 120] on span "Invoices" at bounding box center [46, 115] width 53 height 12
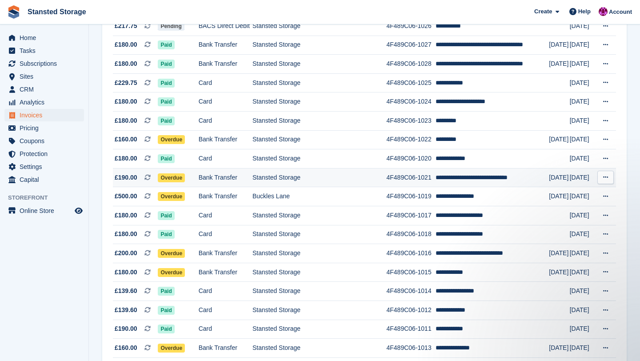
click at [249, 180] on td "Bank Transfer" at bounding box center [226, 177] width 54 height 19
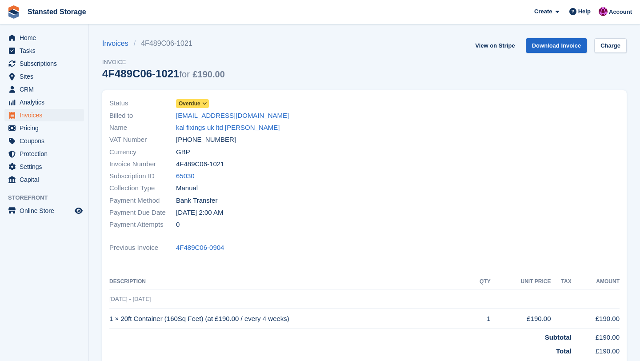
click at [205, 106] on icon at bounding box center [204, 103] width 5 height 5
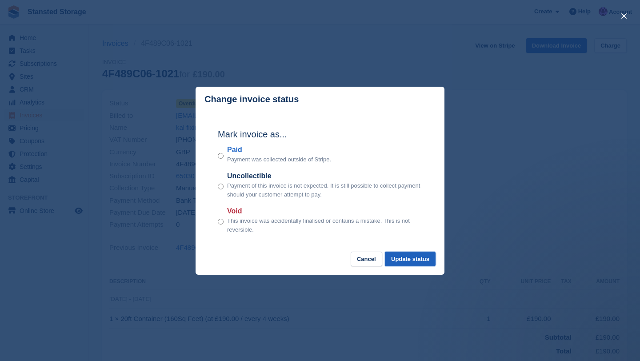
click at [398, 256] on button "Update status" at bounding box center [410, 259] width 51 height 15
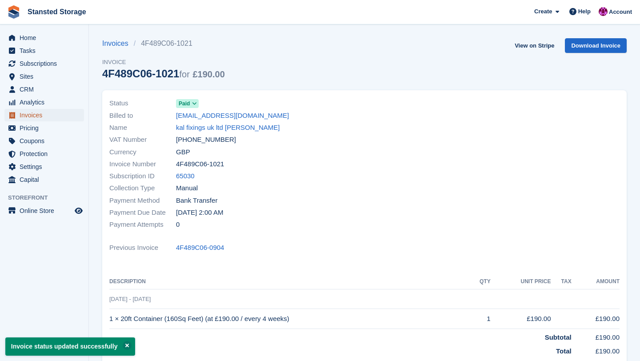
click at [71, 115] on span "Invoices" at bounding box center [46, 115] width 53 height 12
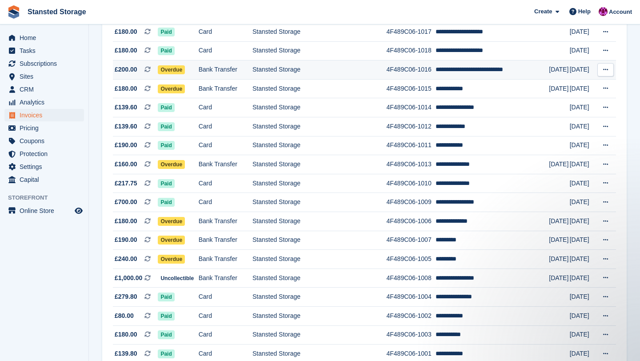
scroll to position [394, 0]
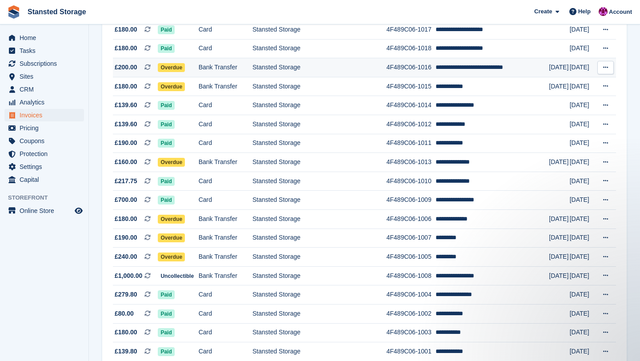
click at [237, 166] on td "Bank Transfer" at bounding box center [226, 162] width 54 height 19
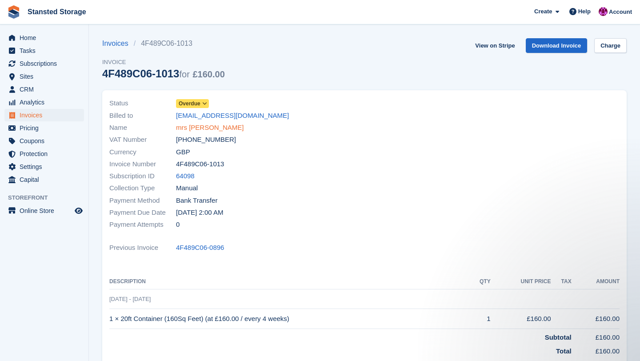
click at [200, 128] on link "mrs [PERSON_NAME]" at bounding box center [210, 128] width 68 height 10
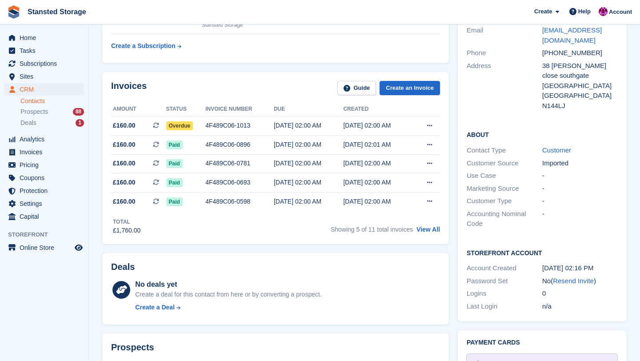
scroll to position [195, 0]
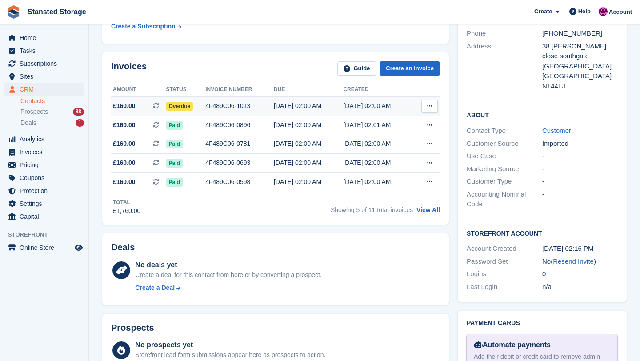
click at [282, 108] on div "[DATE] 02:00 AM" at bounding box center [308, 105] width 69 height 9
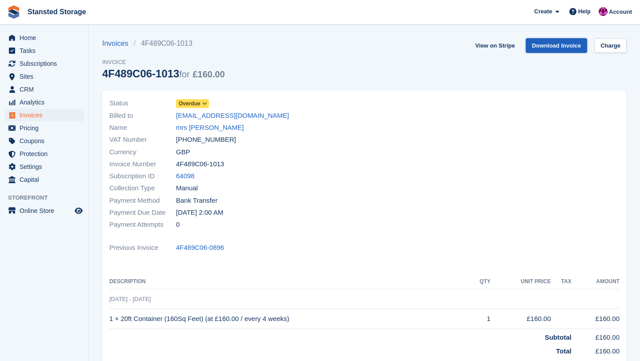
click at [538, 48] on link "Download Invoice" at bounding box center [557, 45] width 62 height 15
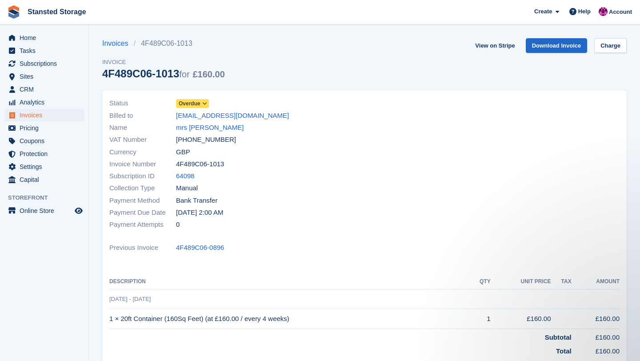
drag, startPoint x: 172, startPoint y: 115, endPoint x: 276, endPoint y: 117, distance: 104.1
click at [276, 117] on div "Billed to [EMAIL_ADDRESS][DOMAIN_NAME]" at bounding box center [234, 115] width 250 height 12
copy div "[EMAIL_ADDRESS][DOMAIN_NAME]"
click at [216, 128] on link "mrs l mallaghan" at bounding box center [210, 128] width 68 height 10
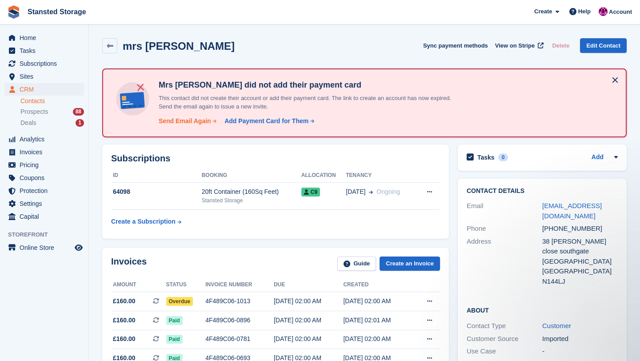
click at [205, 120] on div "Send Email Again" at bounding box center [185, 120] width 52 height 9
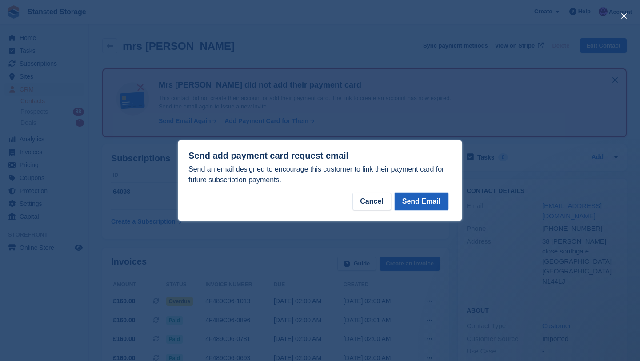
click at [410, 196] on button "Send Email" at bounding box center [421, 201] width 53 height 18
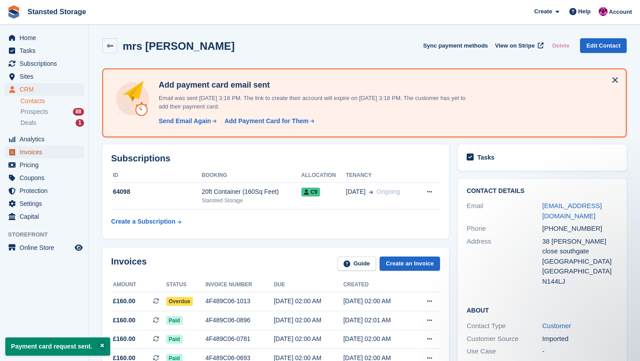
click at [43, 153] on span "Invoices" at bounding box center [46, 152] width 53 height 12
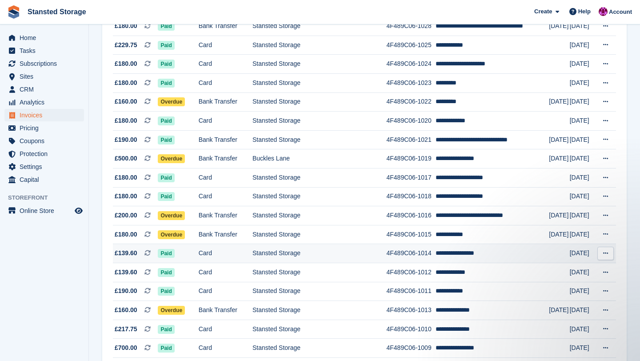
scroll to position [245, 0]
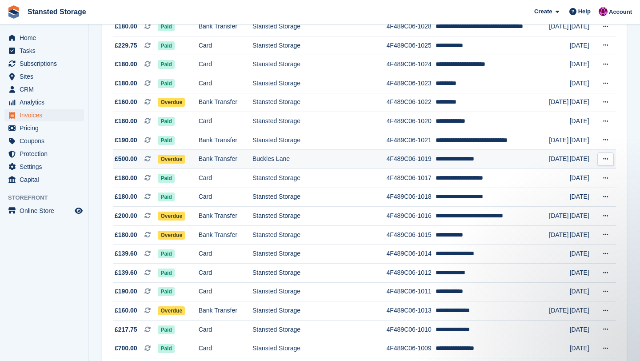
click at [260, 158] on td "Buckles Lane" at bounding box center [319, 159] width 134 height 19
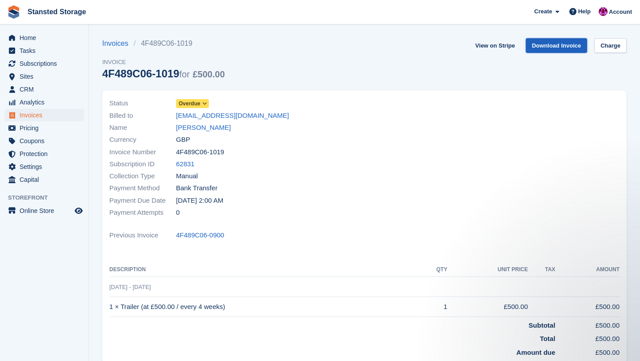
click at [543, 45] on link "Download Invoice" at bounding box center [557, 45] width 62 height 15
click at [57, 112] on span "Invoices" at bounding box center [46, 115] width 53 height 12
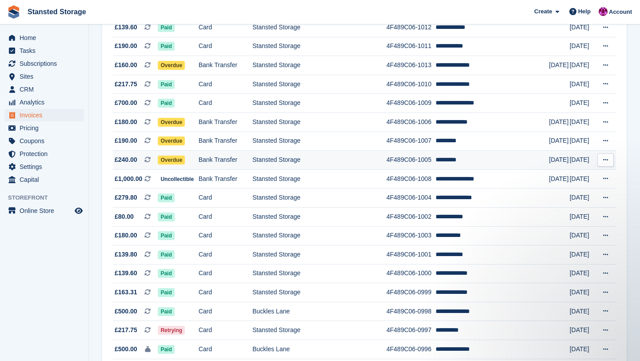
scroll to position [485, 0]
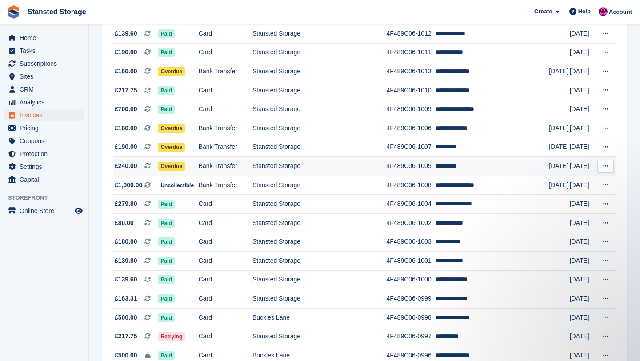
click at [277, 167] on td "Stansted Storage" at bounding box center [319, 166] width 134 height 19
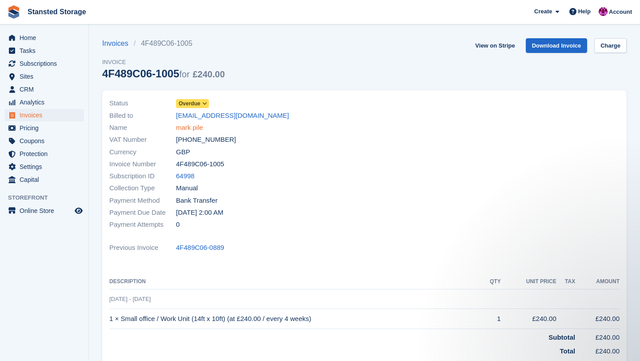
click at [201, 127] on link "mark pile" at bounding box center [189, 128] width 27 height 10
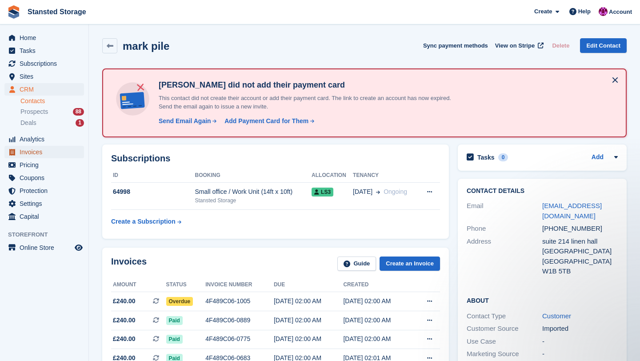
click at [40, 156] on span "Invoices" at bounding box center [46, 152] width 53 height 12
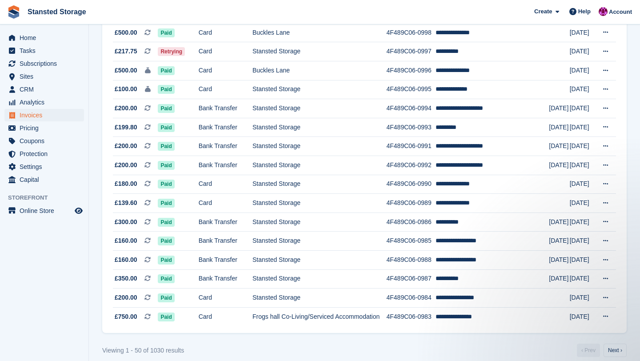
scroll to position [779, 0]
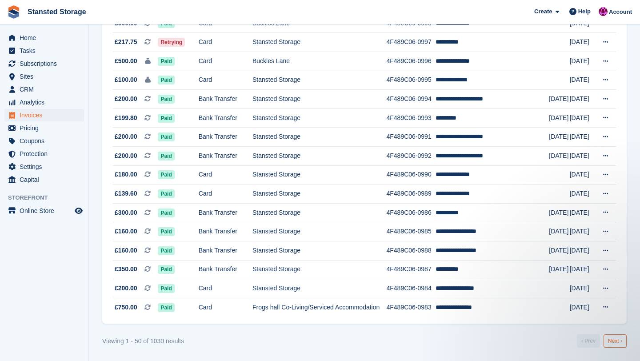
click at [614, 343] on link "Next ›" at bounding box center [615, 340] width 23 height 13
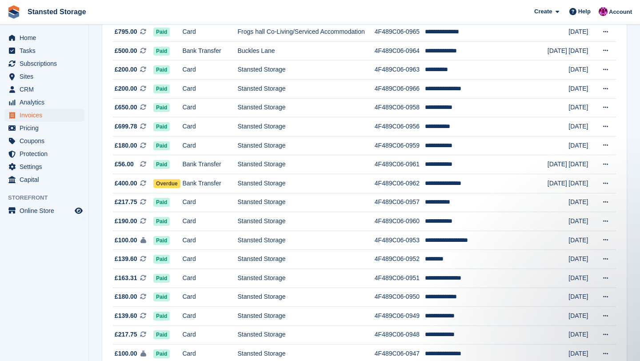
scroll to position [426, 0]
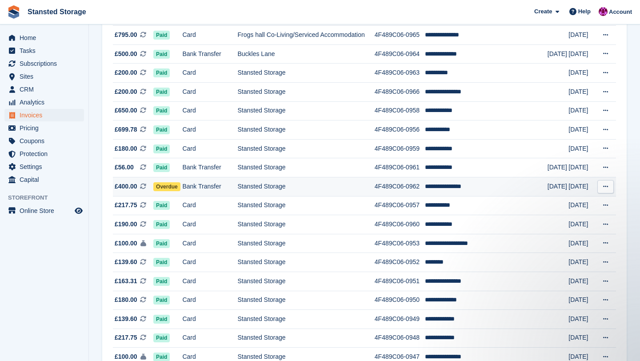
click at [473, 182] on td "**********" at bounding box center [486, 186] width 123 height 19
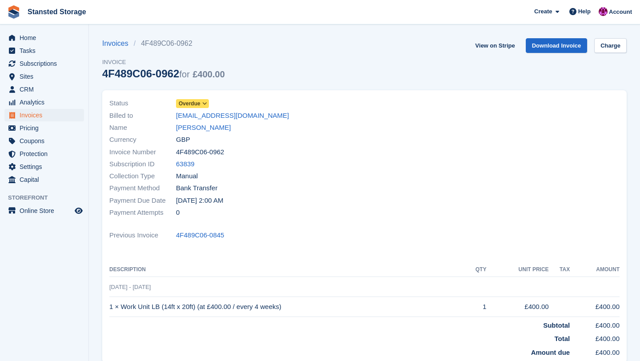
click at [207, 104] on icon at bounding box center [204, 103] width 5 height 5
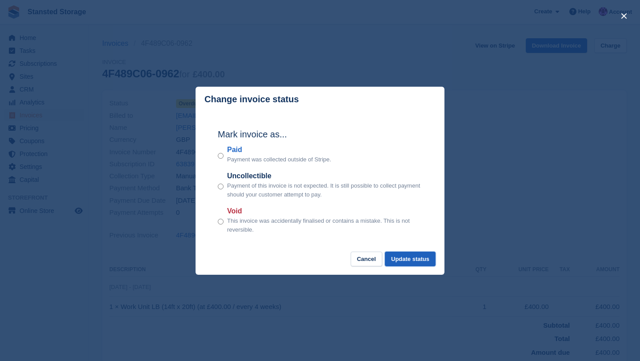
click at [400, 261] on button "Update status" at bounding box center [410, 259] width 51 height 15
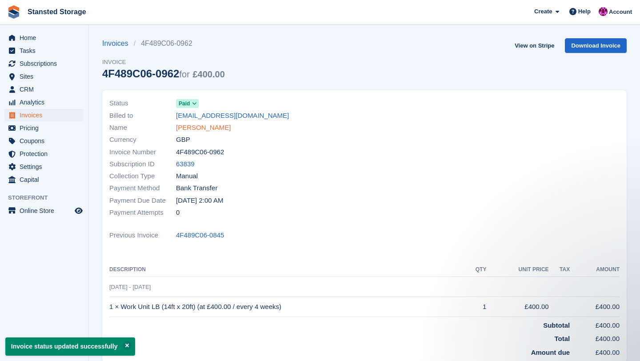
click at [217, 130] on link "[PERSON_NAME]" at bounding box center [203, 128] width 55 height 10
